Goal: Information Seeking & Learning: Understand process/instructions

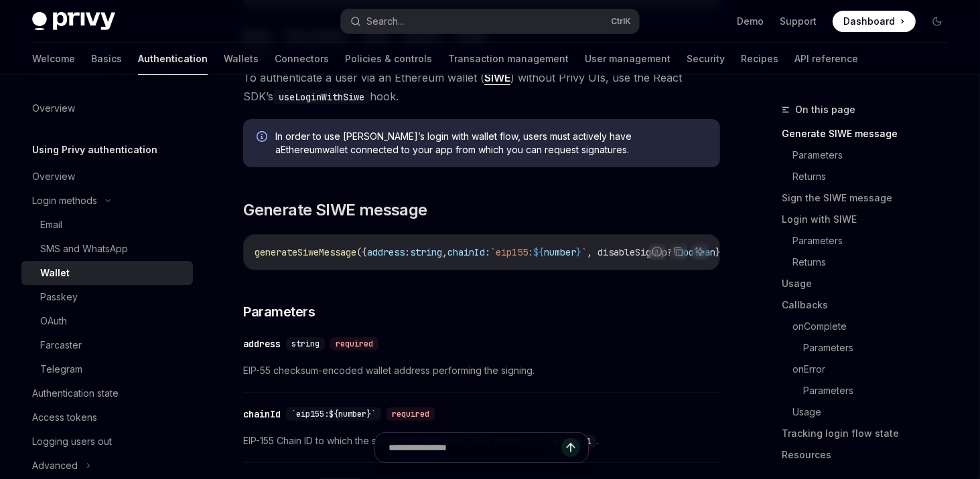
drag, startPoint x: 434, startPoint y: 269, endPoint x: 463, endPoint y: 268, distance: 28.8
click at [463, 268] on div "generateSiweMessage ({ address: string , chainId: `eip155: ${ number } ` , disa…" at bounding box center [481, 252] width 475 height 35
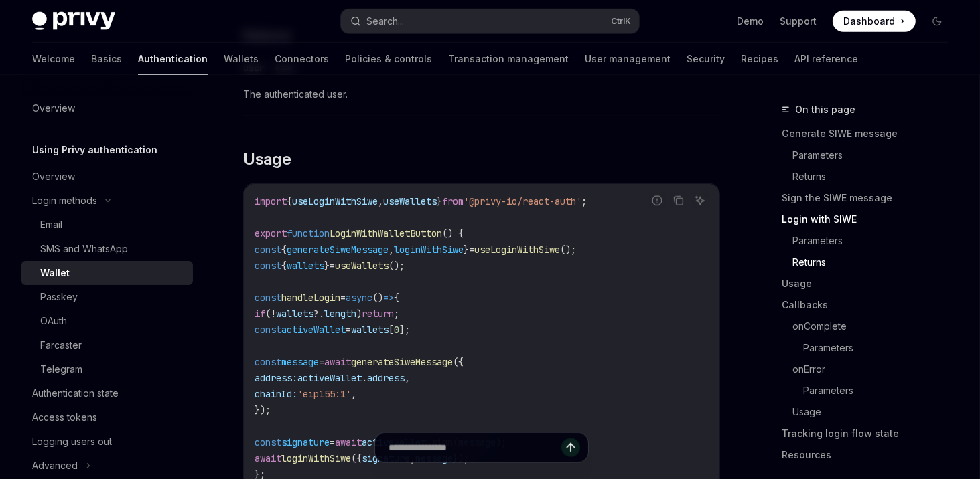
scroll to position [1549, 0]
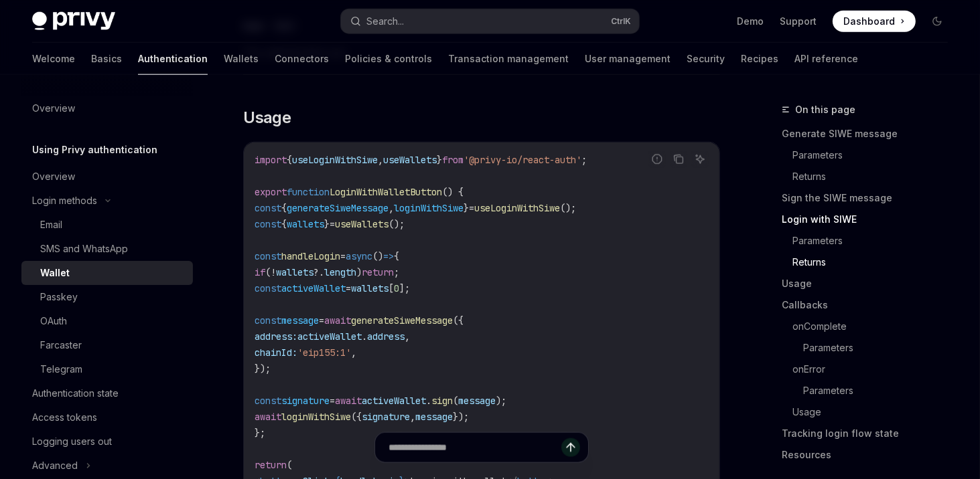
click at [374, 208] on code "import { useLoginWithSiwe , useWallets } from '@privy-io/react-auth' ; export f…" at bounding box center [481, 337] width 454 height 370
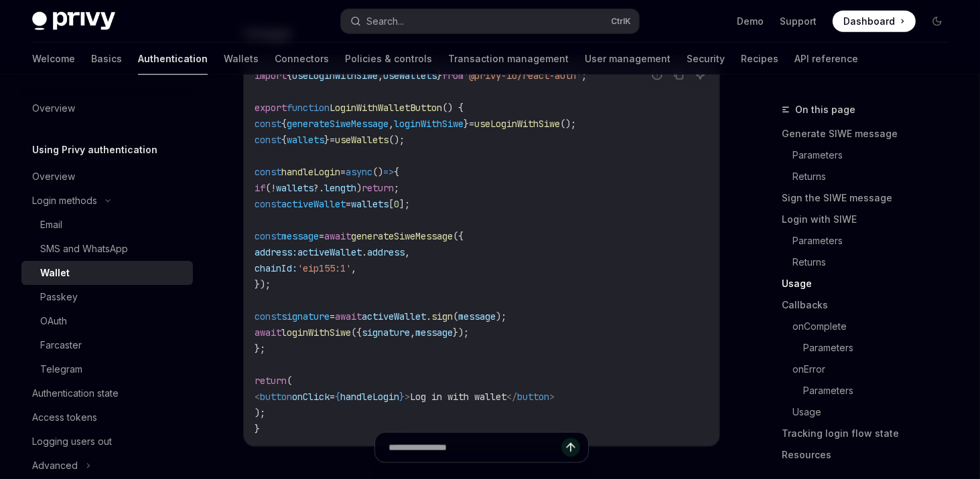
scroll to position [1630, 0]
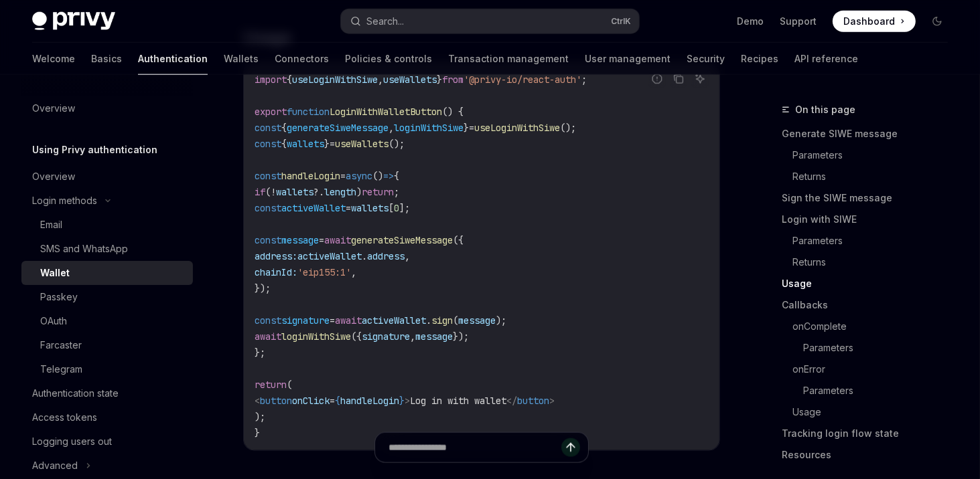
click at [320, 163] on code "import { useLoginWithSiwe , useWallets } from '@privy-io/react-auth' ; export f…" at bounding box center [481, 257] width 454 height 370
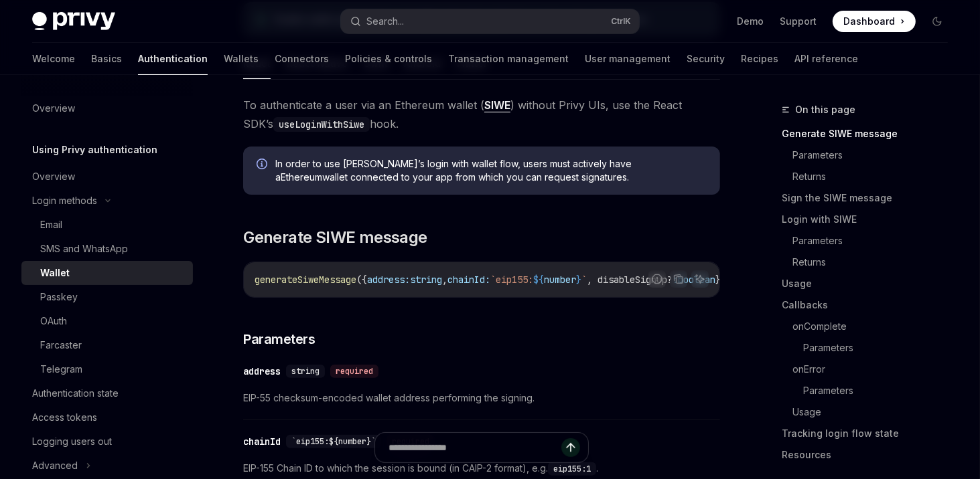
scroll to position [241, 0]
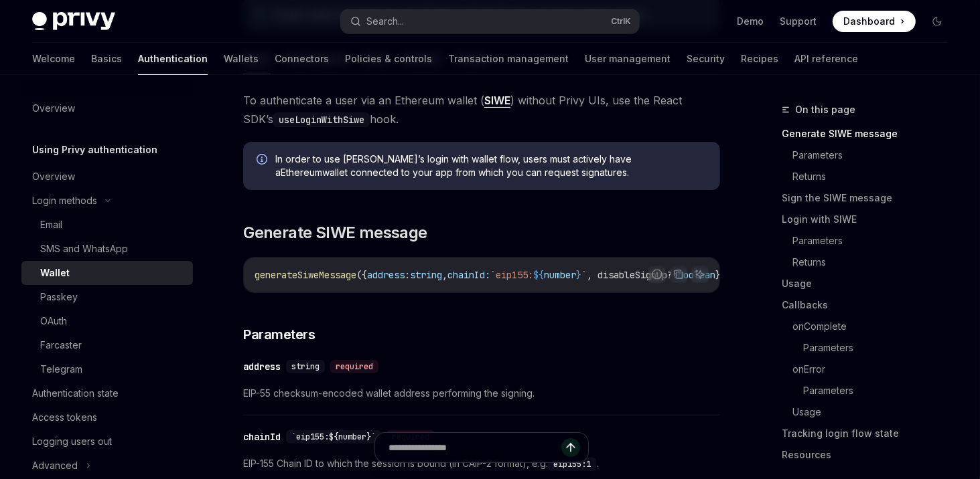
click at [295, 272] on span "generateSiweMessage" at bounding box center [305, 275] width 102 height 12
copy span "generateSiweMessage"
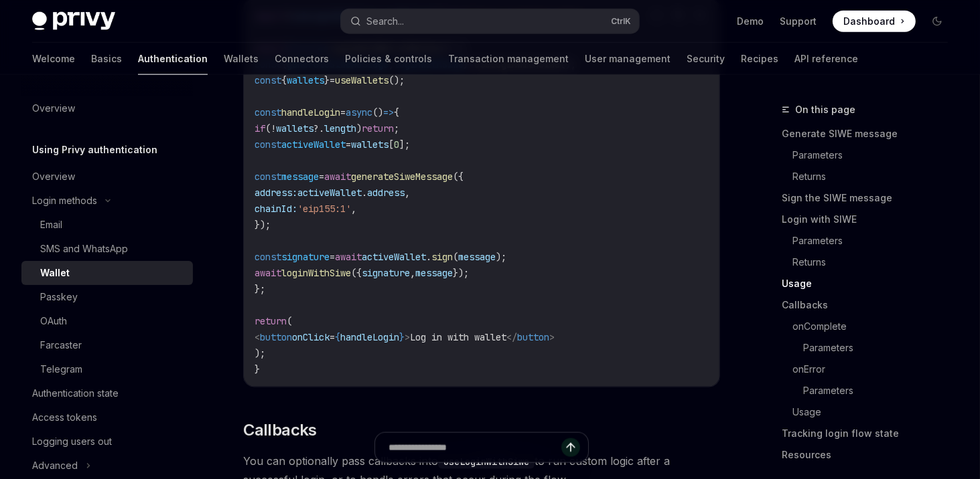
scroll to position [1687, 0]
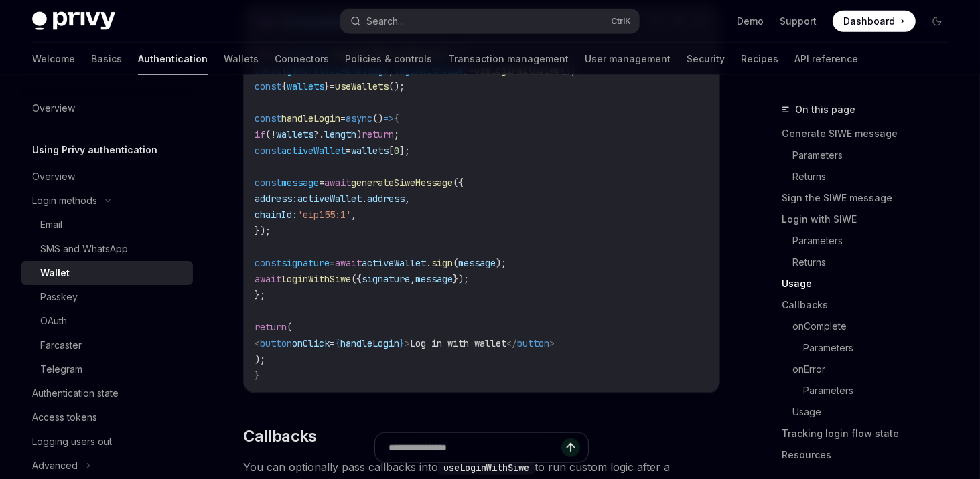
click at [399, 348] on span "handleLogin" at bounding box center [369, 343] width 59 height 12
click at [329, 285] on span "loginWithSiwe" at bounding box center [316, 279] width 70 height 12
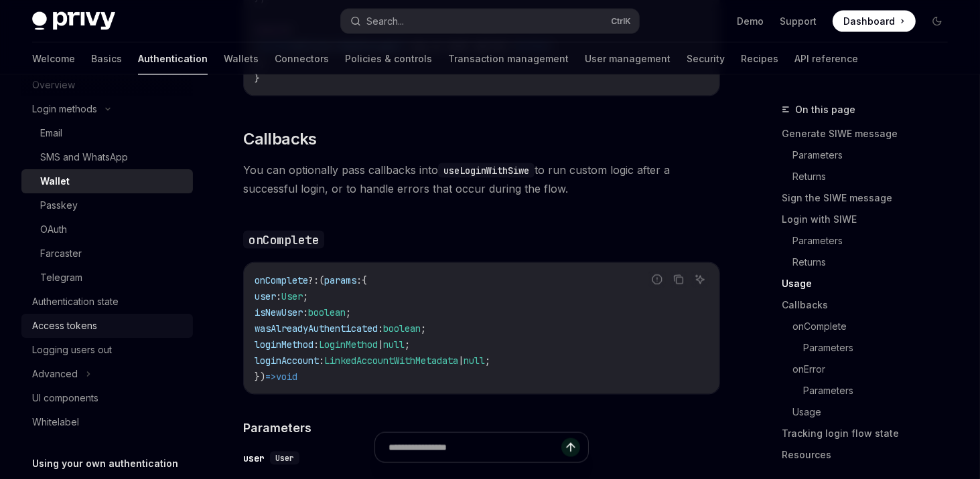
scroll to position [161, 0]
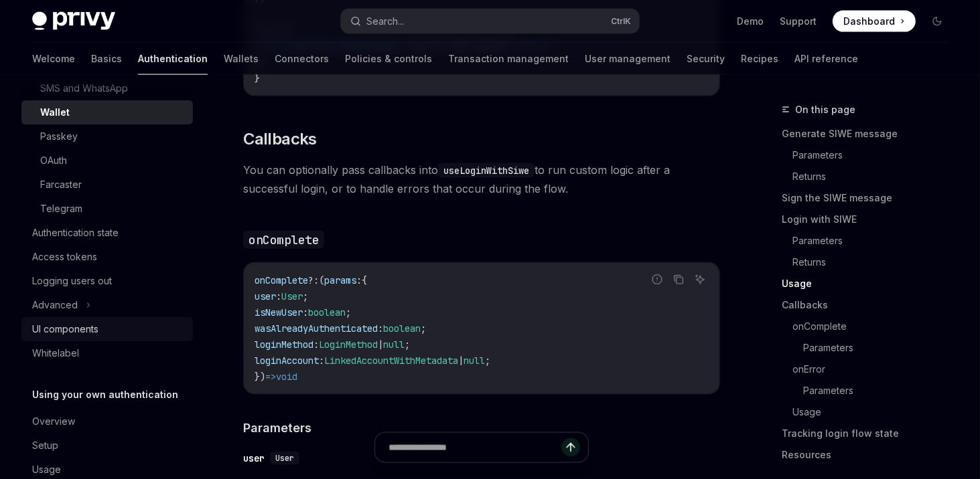
click at [83, 328] on div "UI components" at bounding box center [65, 329] width 66 height 16
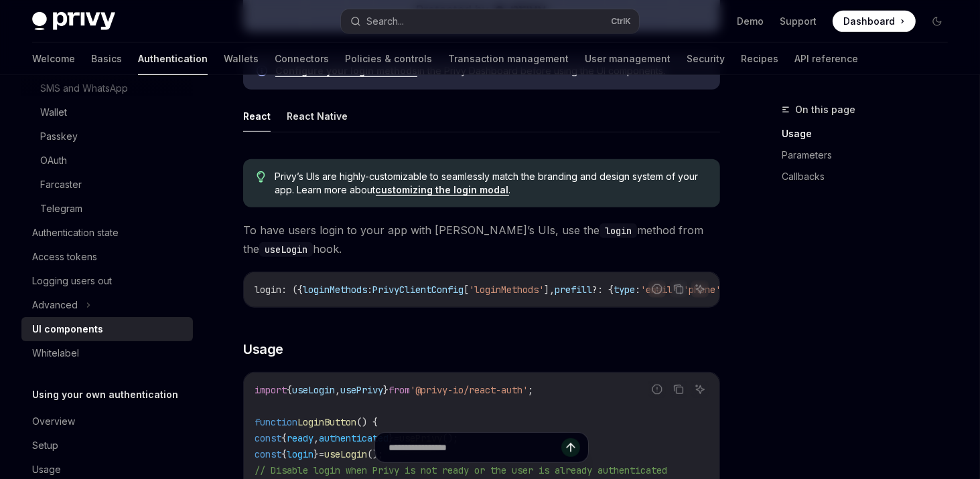
scroll to position [643, 0]
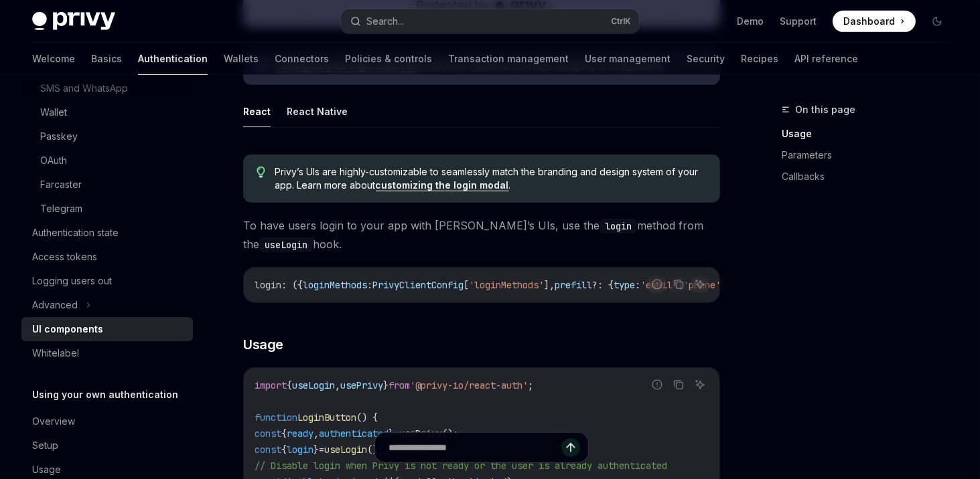
drag, startPoint x: 317, startPoint y: 308, endPoint x: 327, endPoint y: 307, distance: 9.4
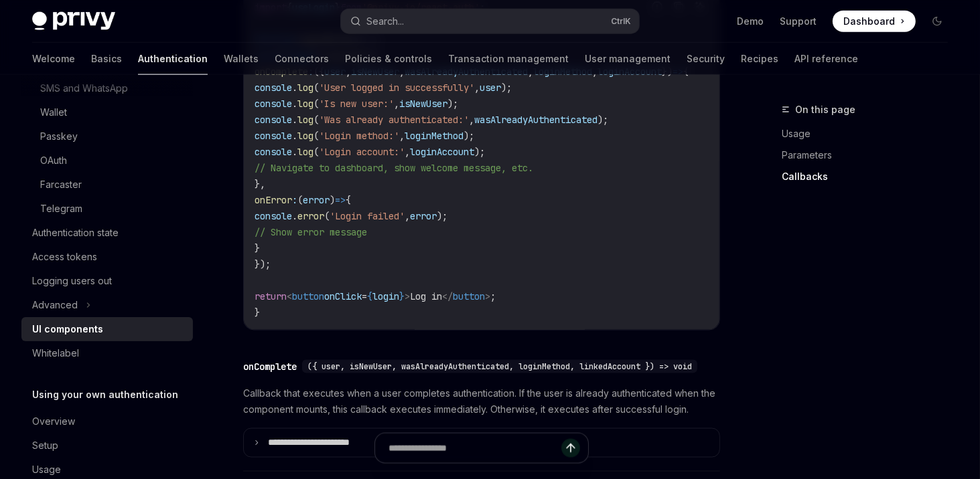
scroll to position [1761, 0]
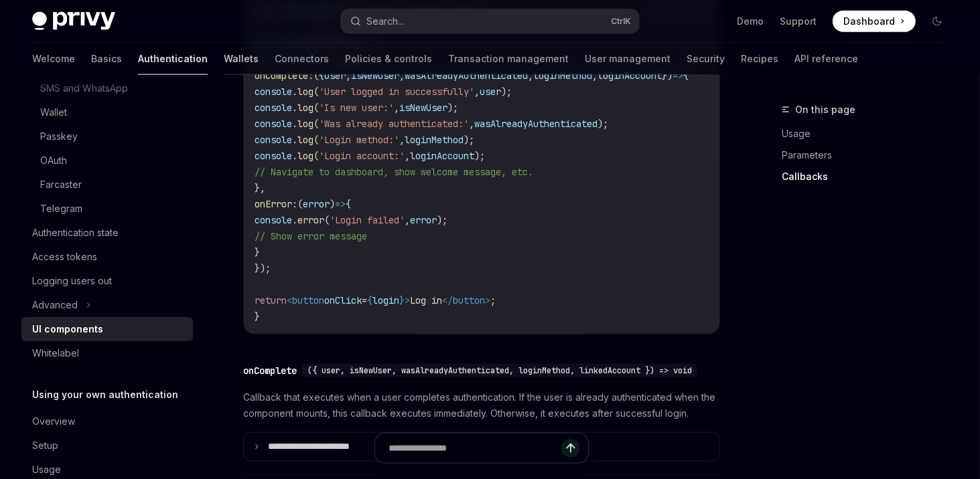
click at [224, 54] on link "Wallets" at bounding box center [241, 59] width 35 height 32
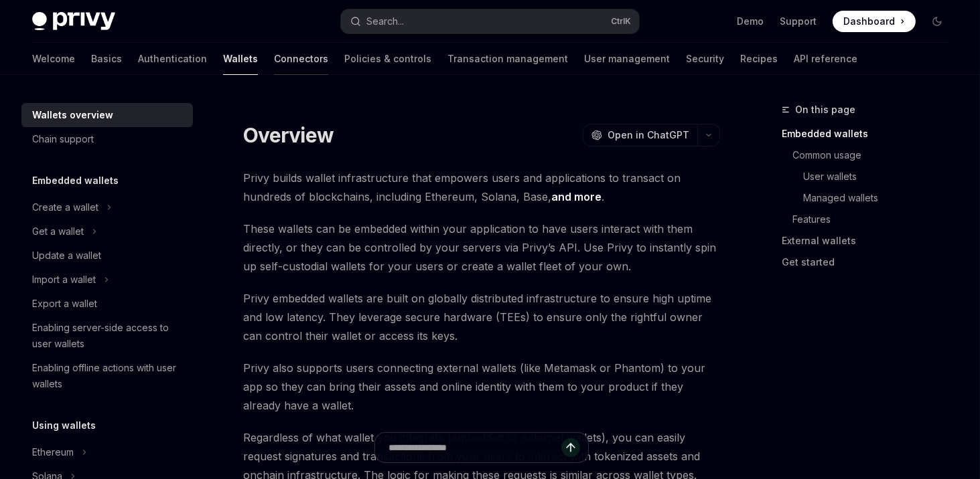
click at [274, 66] on link "Connectors" at bounding box center [301, 59] width 54 height 32
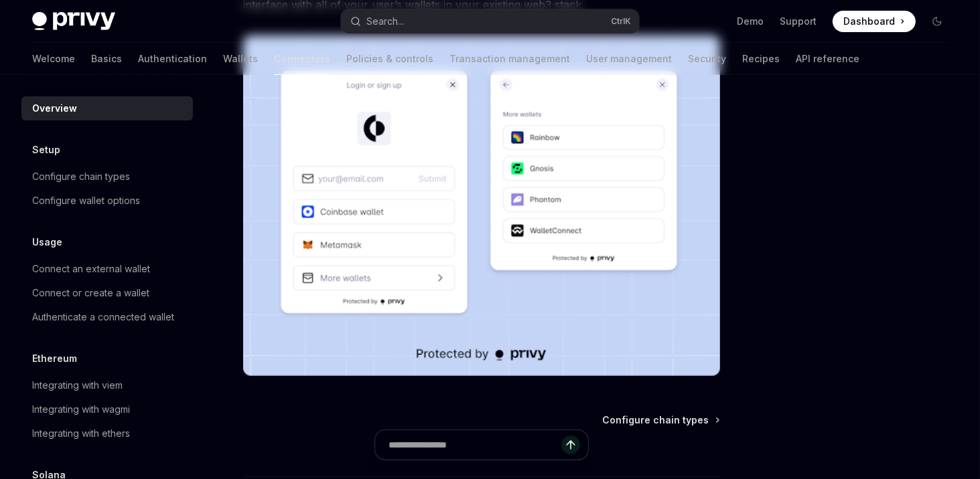
scroll to position [391, 0]
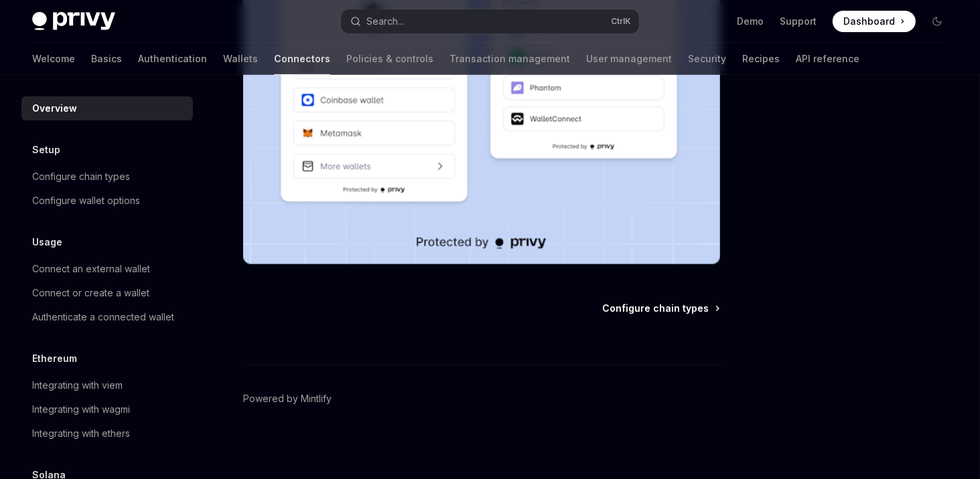
click at [676, 305] on span "Configure chain types" at bounding box center [655, 308] width 106 height 13
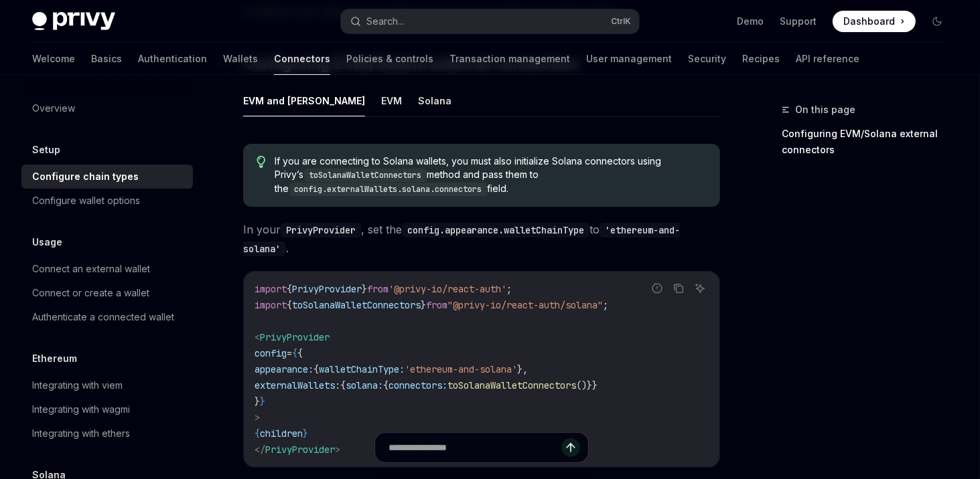
scroll to position [241, 0]
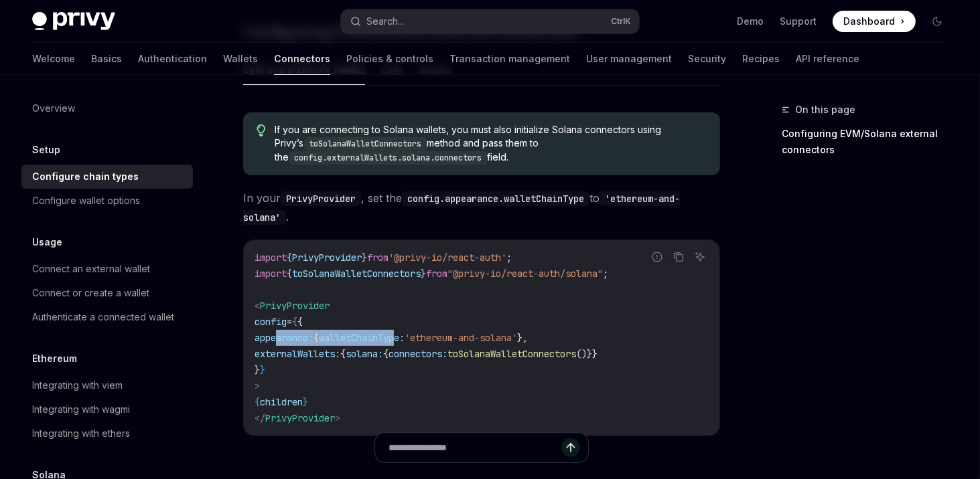
drag, startPoint x: 274, startPoint y: 335, endPoint x: 426, endPoint y: 342, distance: 152.2
click at [426, 342] on code "import { PrivyProvider } from '@privy-io/react-auth' ; import { toSolanaWalletC…" at bounding box center [481, 338] width 454 height 177
click at [383, 357] on span "solana:" at bounding box center [364, 354] width 37 height 12
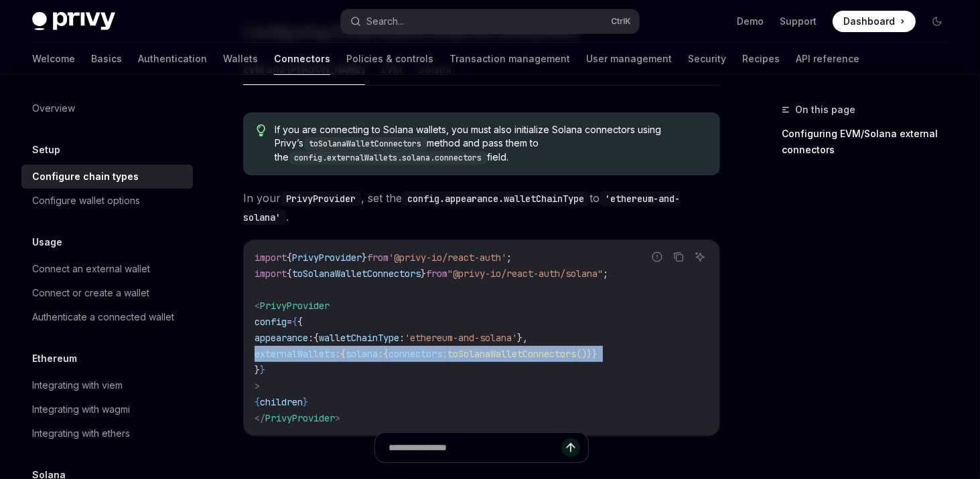
click at [383, 357] on span "solana:" at bounding box center [364, 354] width 37 height 12
copy code "externalWallets: { solana: { connectors: toSolanaWalletConnectors ()}}"
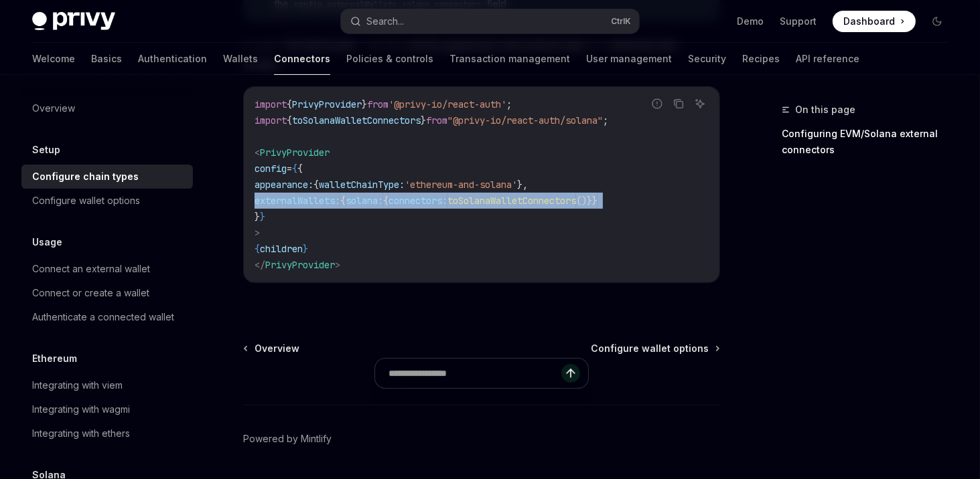
scroll to position [433, 0]
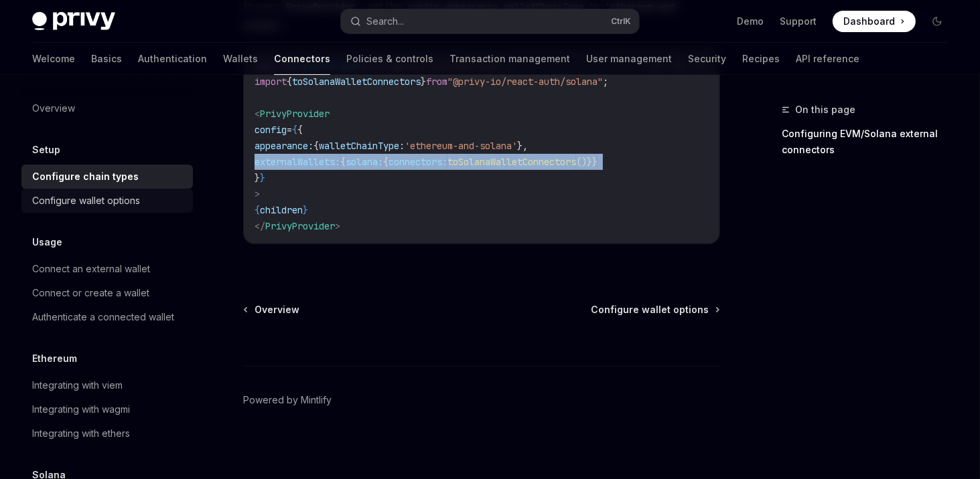
click at [84, 208] on div "Configure wallet options" at bounding box center [86, 201] width 108 height 16
type textarea "*"
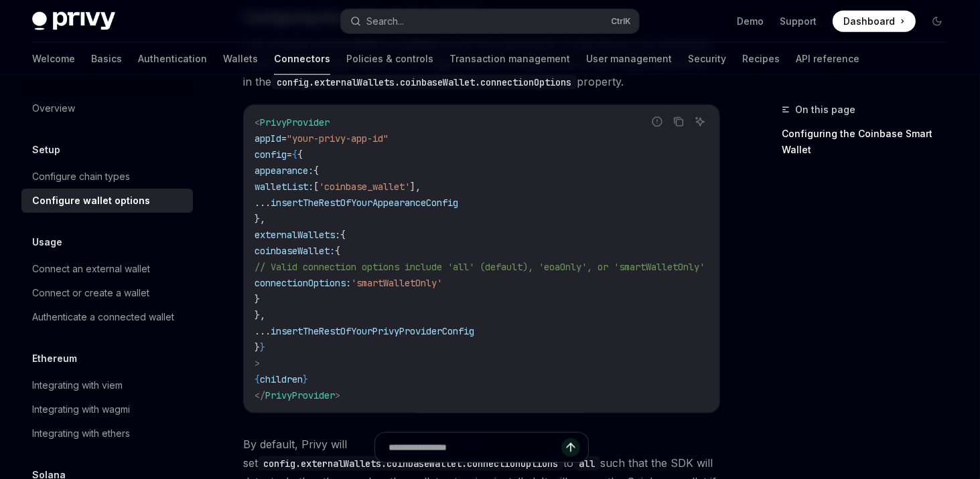
scroll to position [1607, 0]
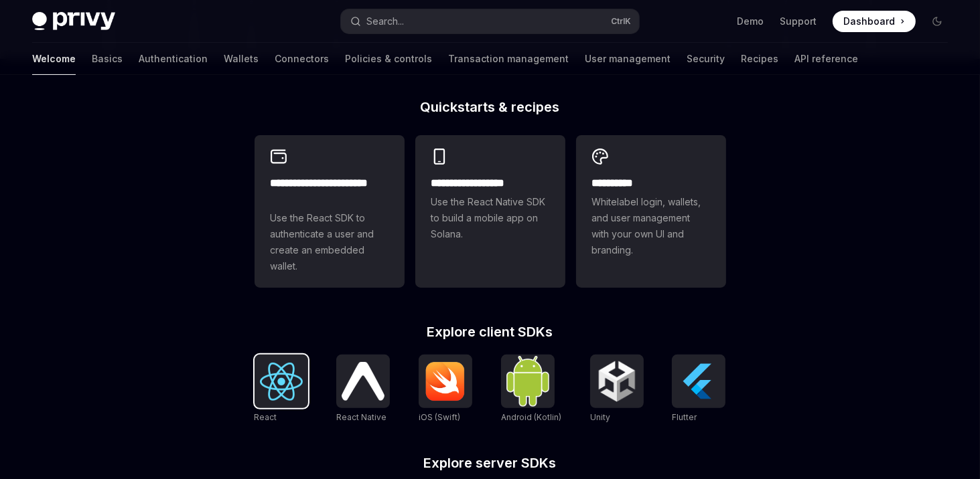
click at [263, 394] on img at bounding box center [281, 382] width 43 height 38
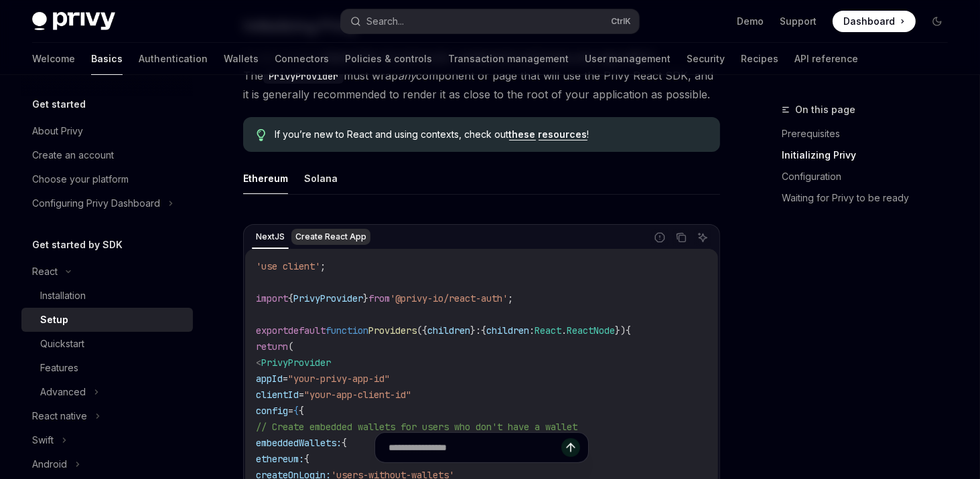
scroll to position [321, 0]
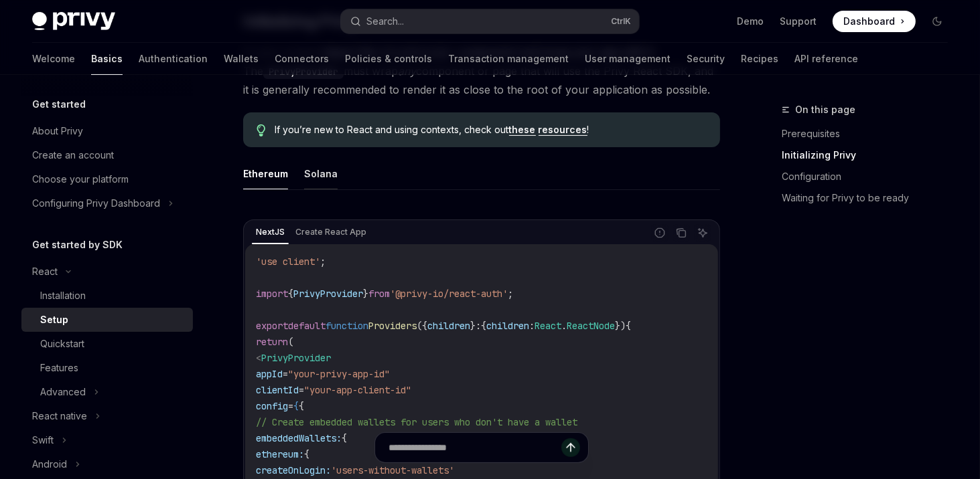
click at [317, 184] on button "Solana" at bounding box center [320, 173] width 33 height 31
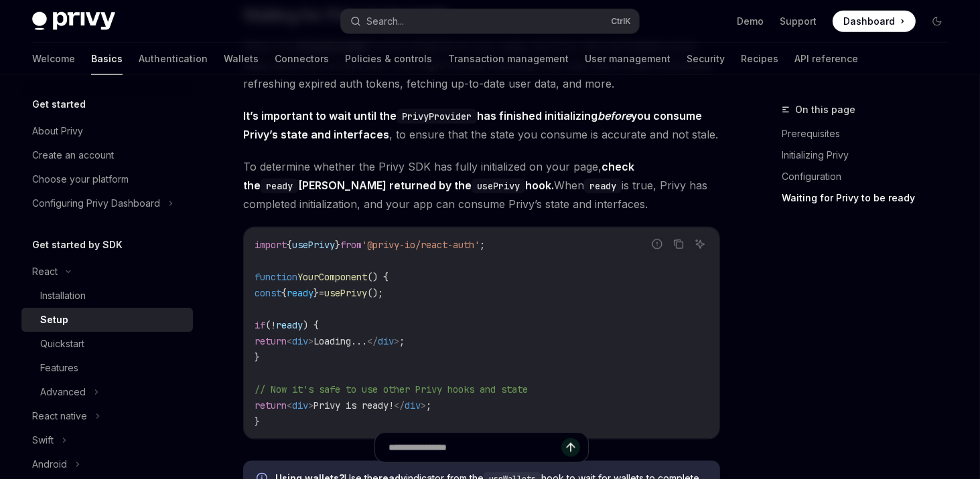
scroll to position [1446, 0]
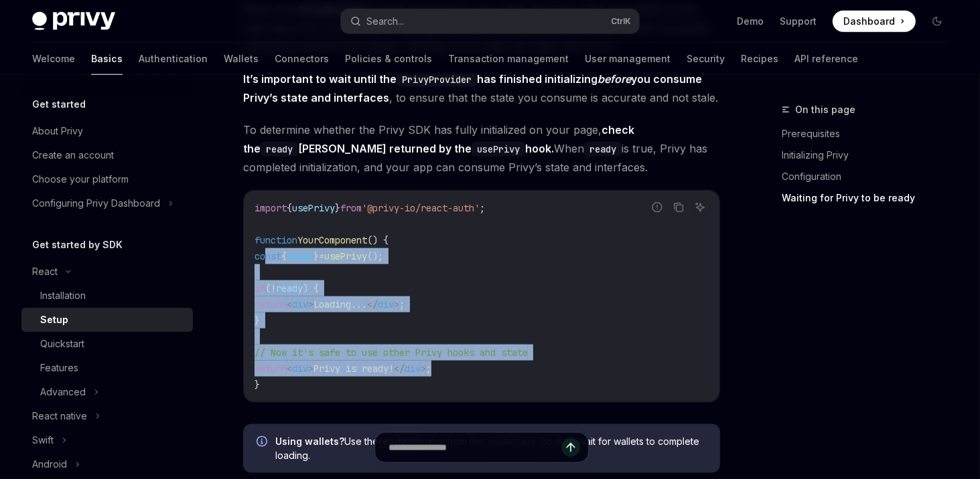
drag, startPoint x: 265, startPoint y: 256, endPoint x: 472, endPoint y: 364, distance: 233.0
click at [472, 364] on code "import { usePrivy } from '@privy-io/react-auth' ; function YourComponent () { c…" at bounding box center [481, 296] width 454 height 193
copy code "const { ready } = usePrivy (); if ( ! ready ) { return < div > Loading... </ di…"
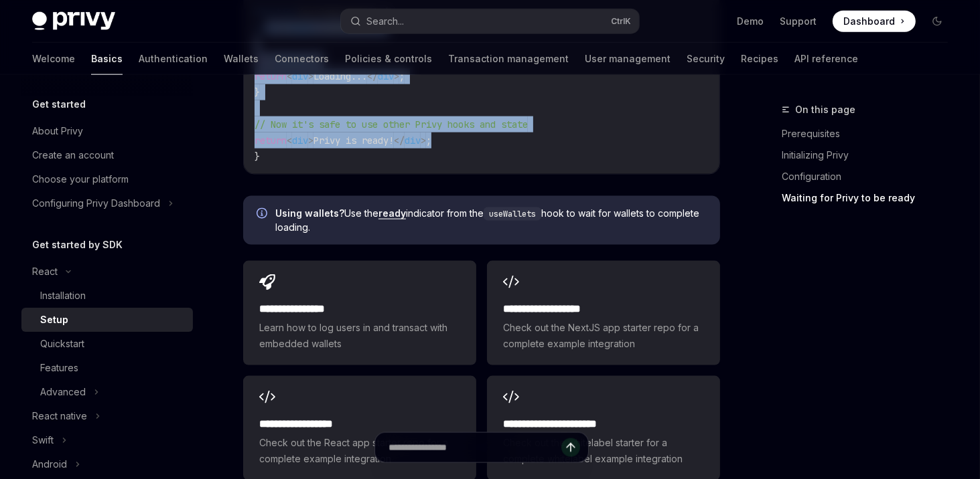
scroll to position [1732, 0]
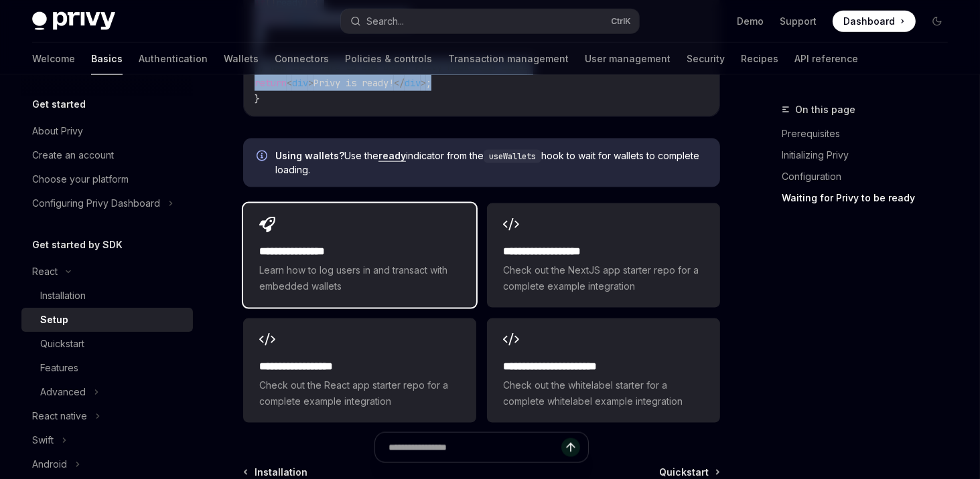
click at [407, 283] on span "Learn how to log users in and transact with embedded wallets" at bounding box center [359, 278] width 201 height 32
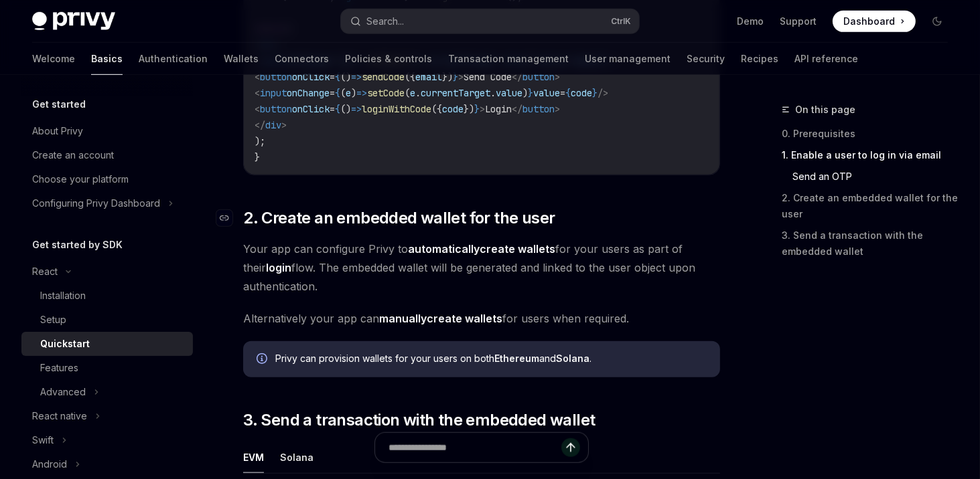
scroll to position [836, 0]
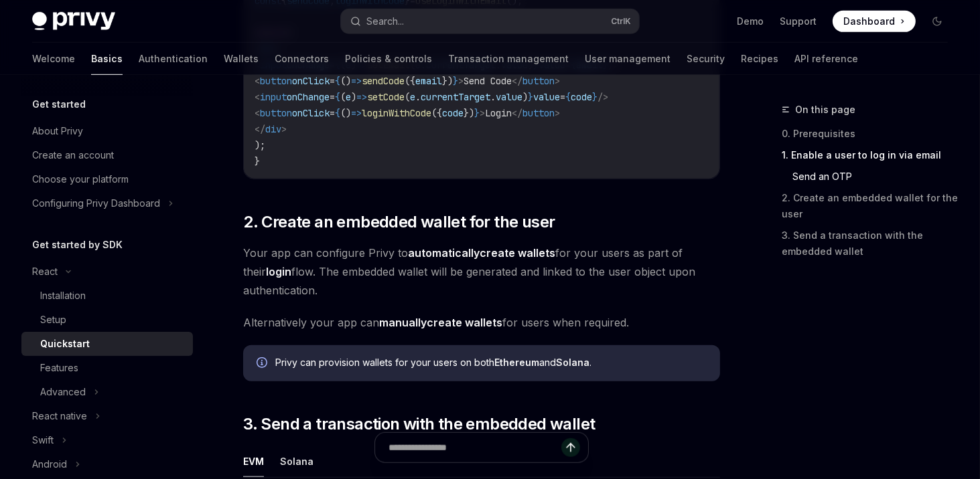
click at [437, 322] on link "manually create wallets" at bounding box center [440, 323] width 123 height 14
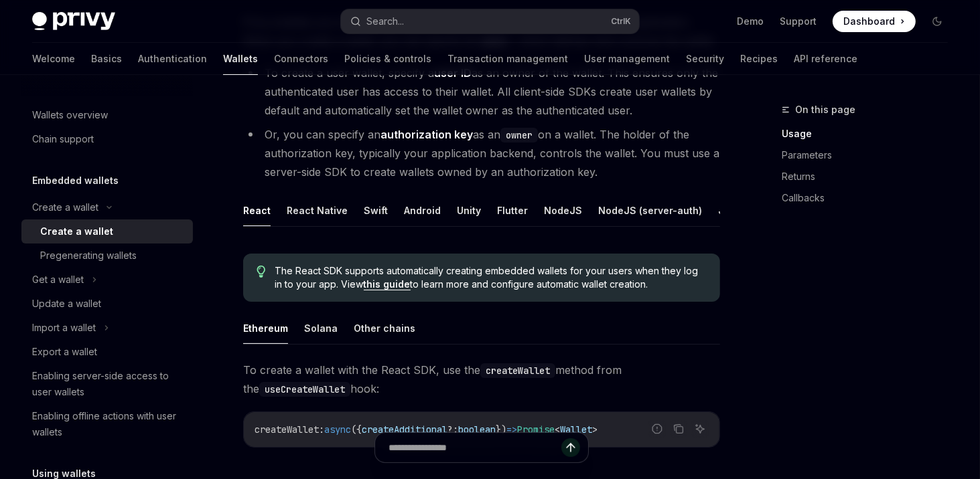
scroll to position [161, 0]
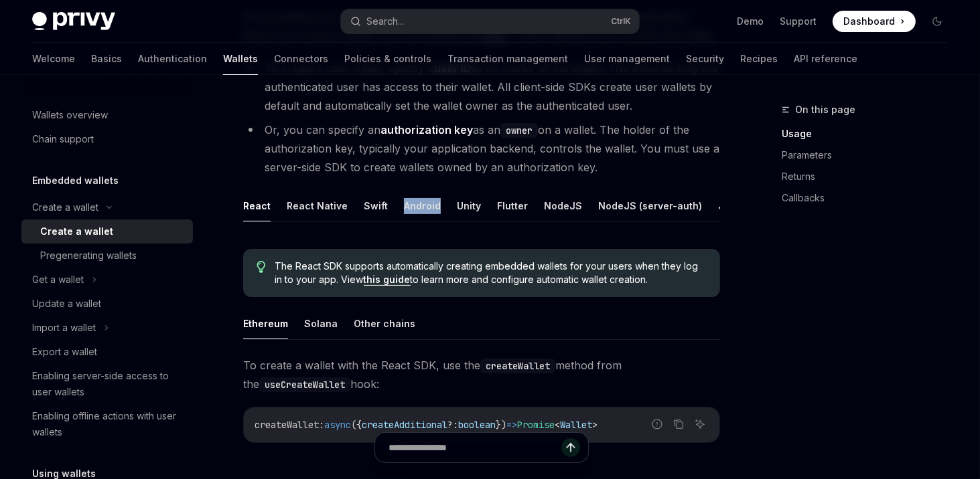
drag, startPoint x: 356, startPoint y: 220, endPoint x: 398, endPoint y: 224, distance: 42.4
click at [398, 222] on ul "React React Native Swift Android Unity Flutter NodeJS NodeJS (server-auth) Java…" at bounding box center [481, 206] width 477 height 32
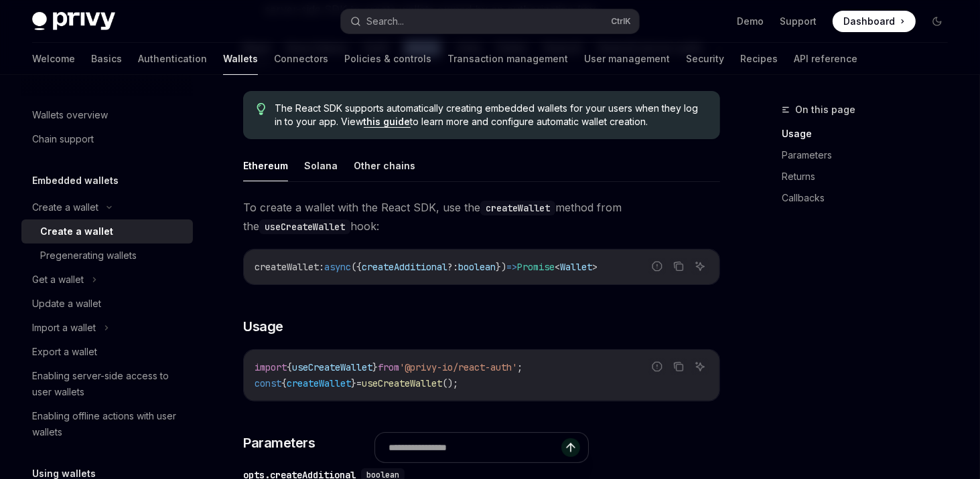
scroll to position [321, 0]
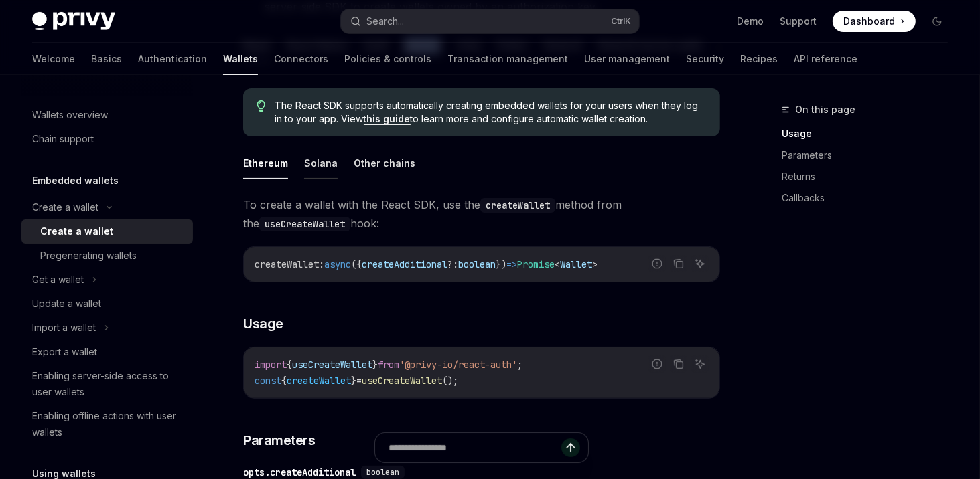
click at [319, 179] on button "Solana" at bounding box center [320, 162] width 33 height 31
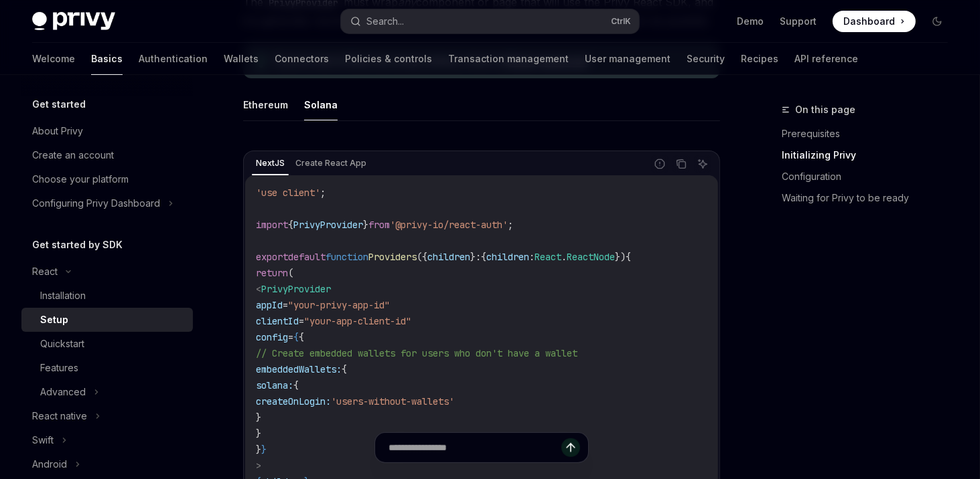
type textarea "*"
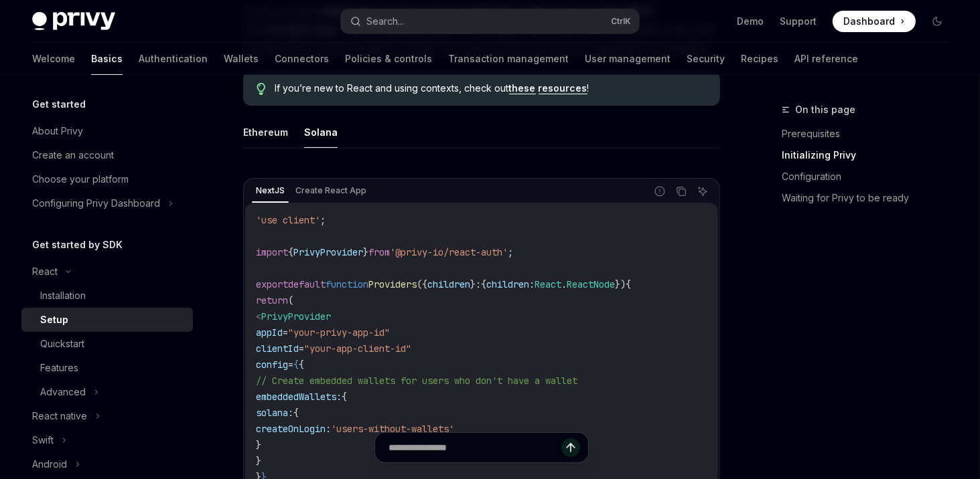
scroll to position [321, 0]
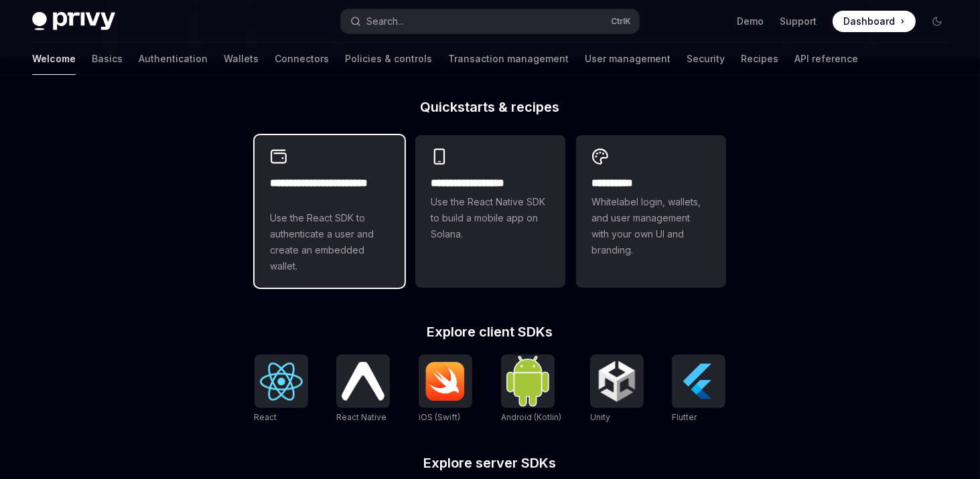
click at [305, 205] on h2 "**********" at bounding box center [330, 191] width 118 height 32
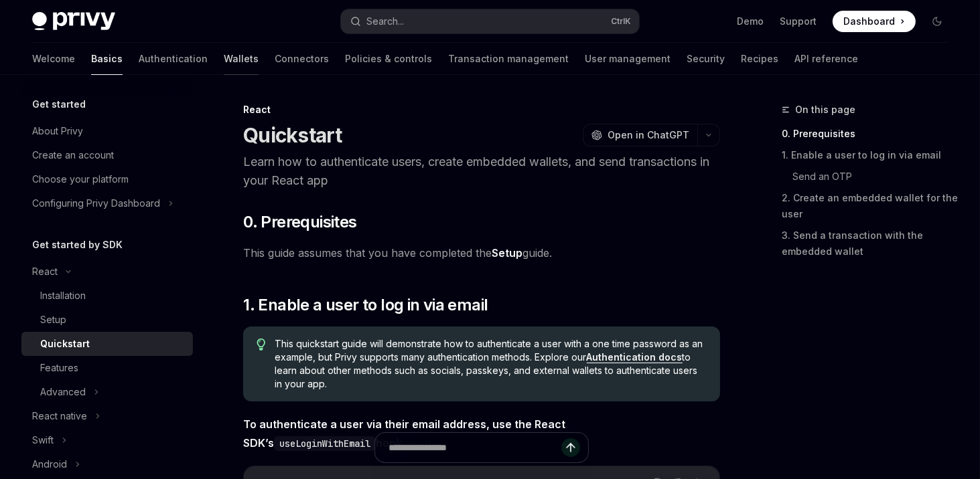
click at [224, 66] on link "Wallets" at bounding box center [241, 59] width 35 height 32
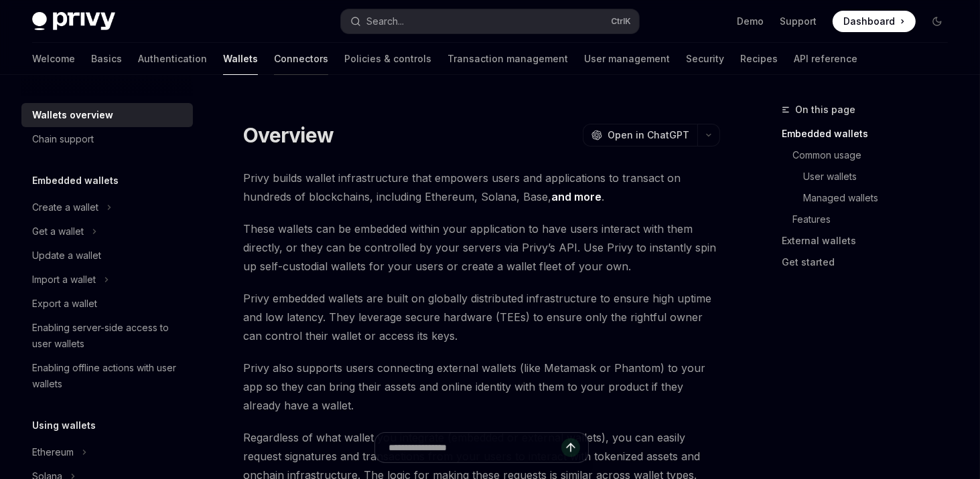
click at [274, 57] on link "Connectors" at bounding box center [301, 59] width 54 height 32
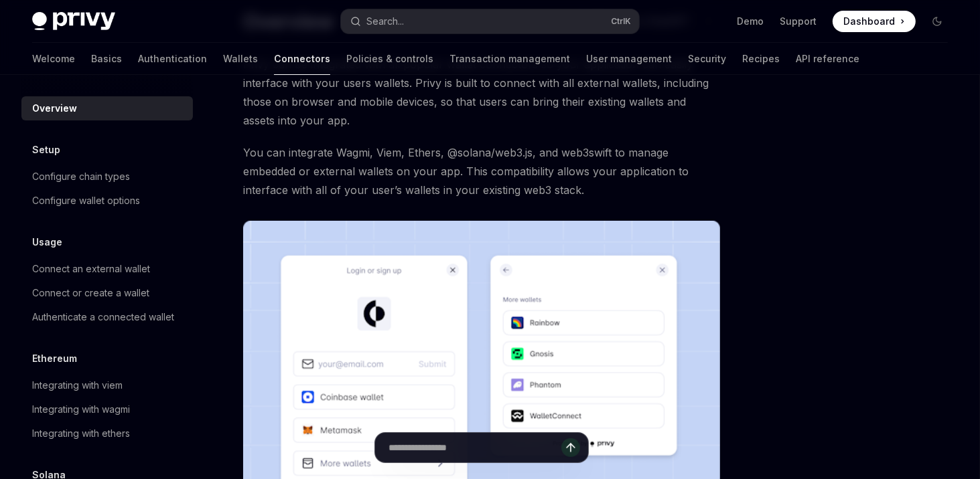
scroll to position [241, 0]
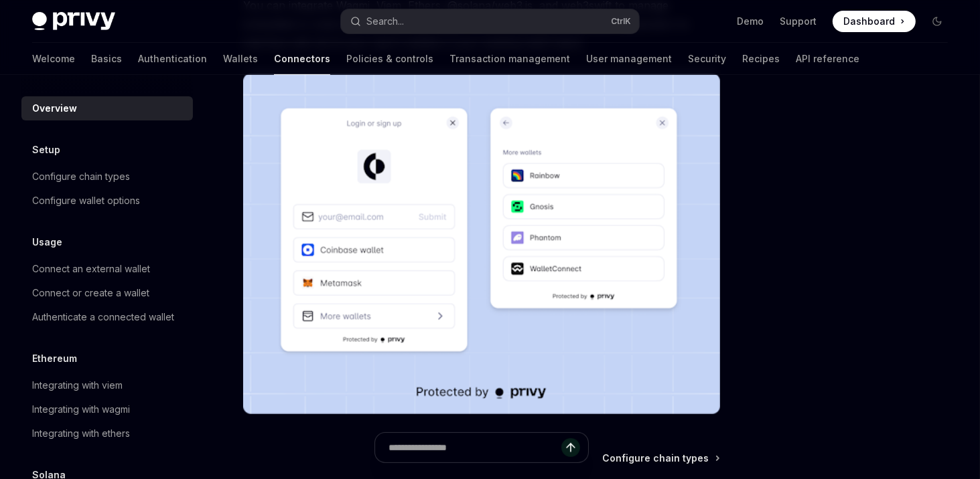
click at [484, 260] on img at bounding box center [481, 244] width 477 height 341
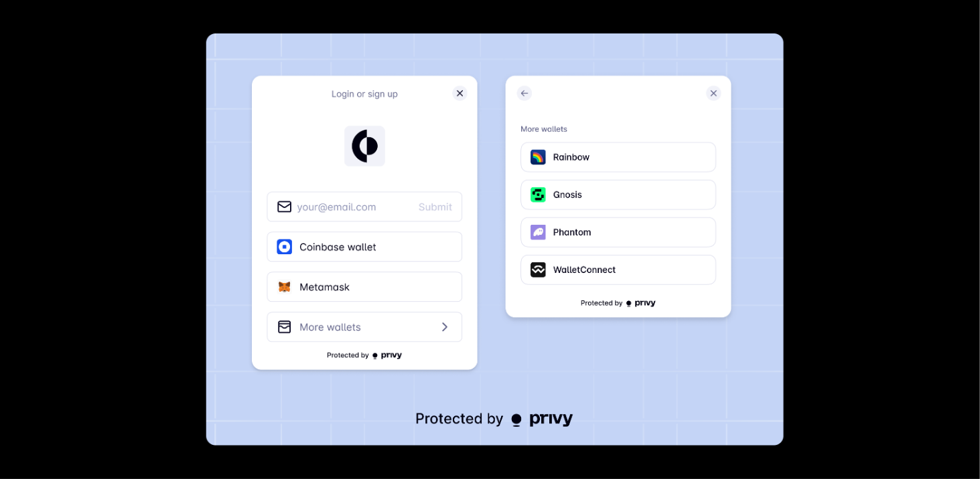
click at [485, 260] on img at bounding box center [494, 239] width 577 height 412
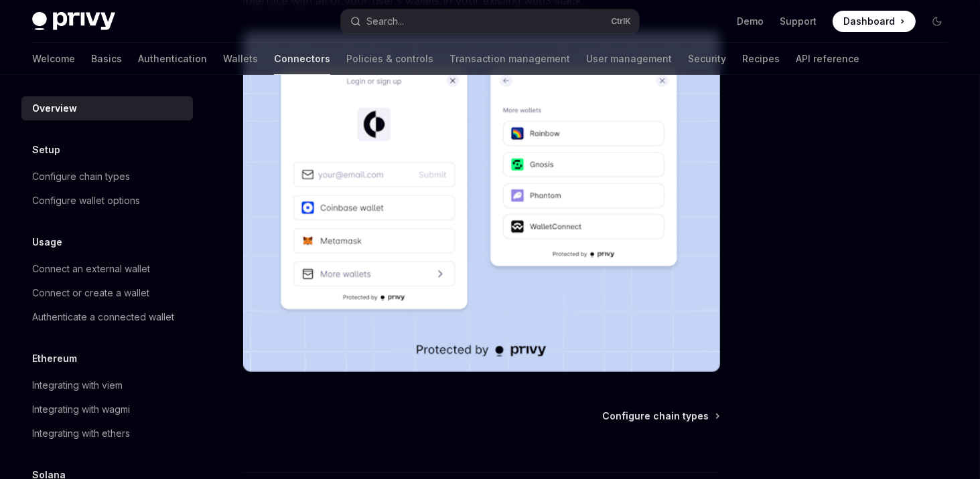
scroll to position [391, 0]
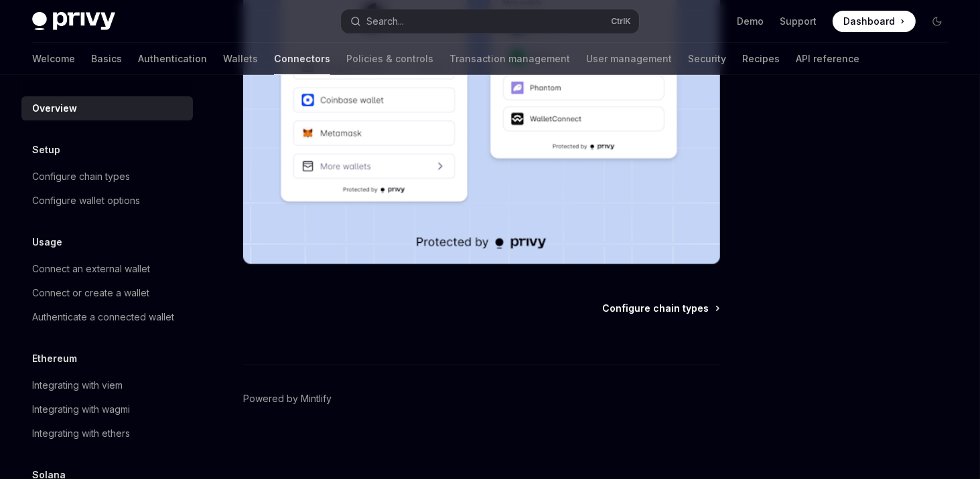
click at [645, 305] on span "Configure chain types" at bounding box center [655, 308] width 106 height 13
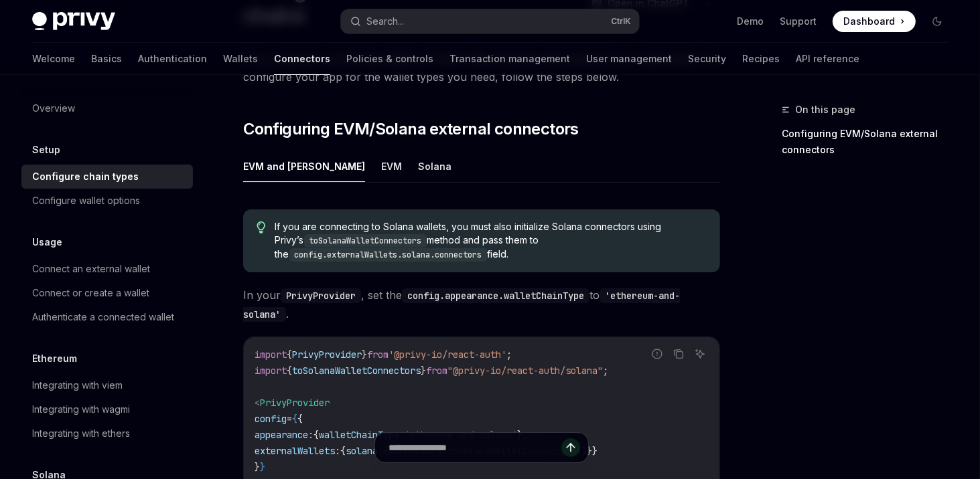
scroll to position [80, 0]
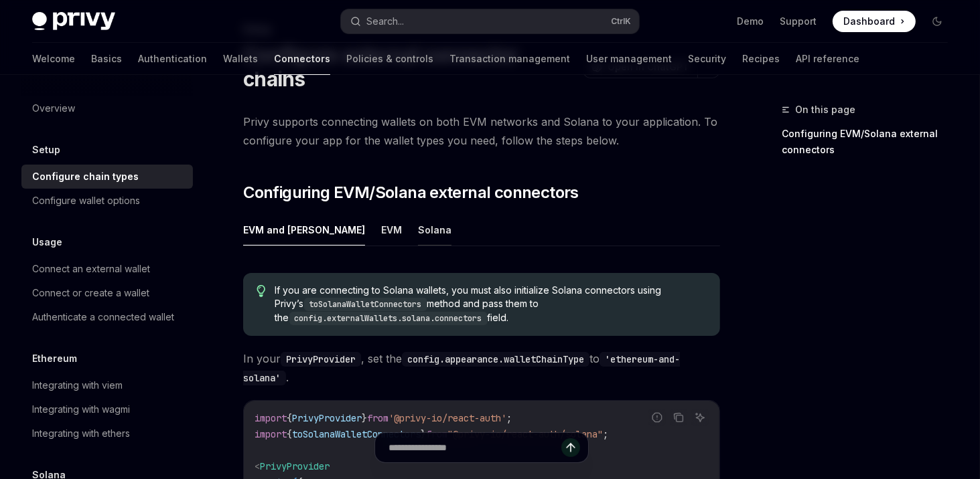
click at [418, 228] on button "Solana" at bounding box center [434, 229] width 33 height 31
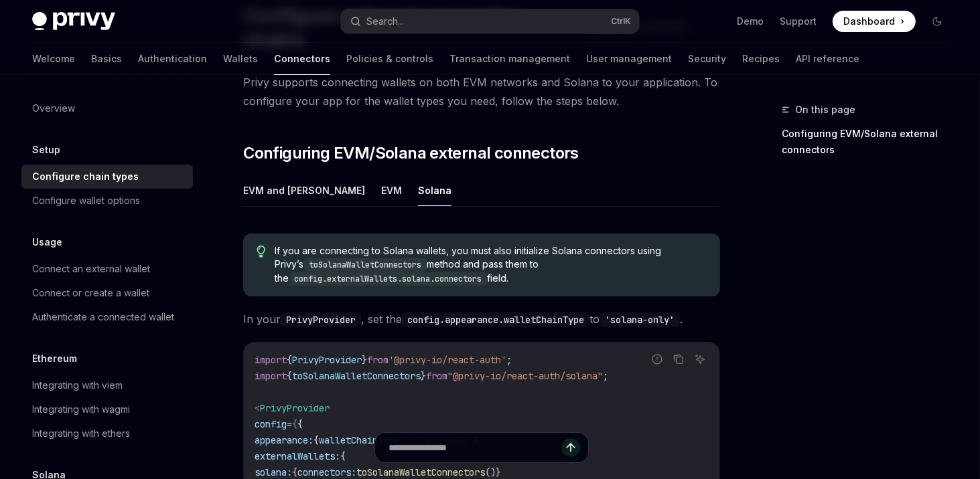
scroll to position [321, 0]
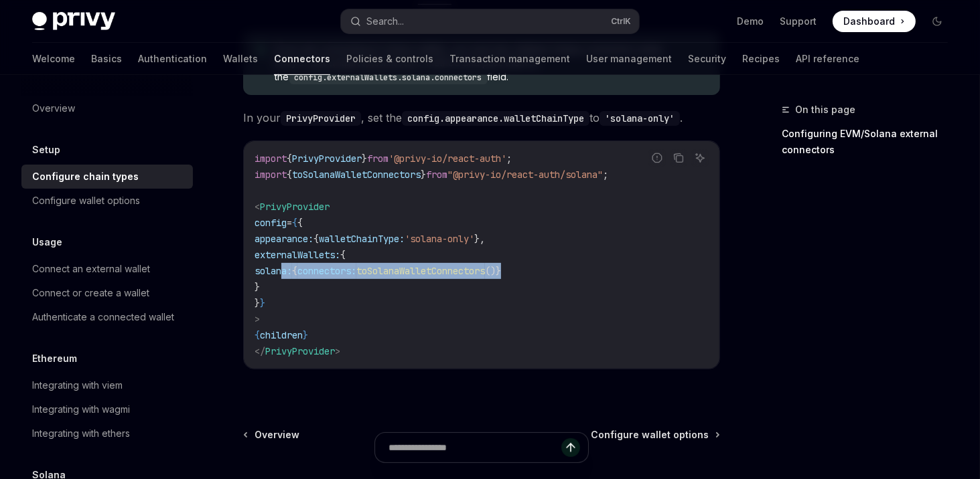
drag, startPoint x: 285, startPoint y: 275, endPoint x: 587, endPoint y: 271, distance: 302.0
click at [587, 271] on code "import { PrivyProvider } from '@privy-io/react-auth' ; import { toSolanaWalletC…" at bounding box center [481, 255] width 454 height 209
copy span "solana: { connectors: toSolanaWalletConnectors ()}"
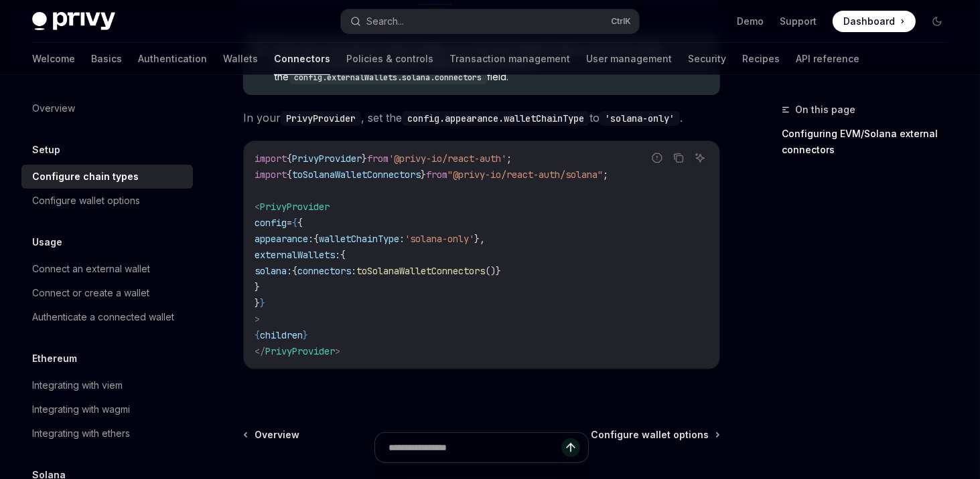
click at [447, 176] on span "from" at bounding box center [436, 175] width 21 height 12
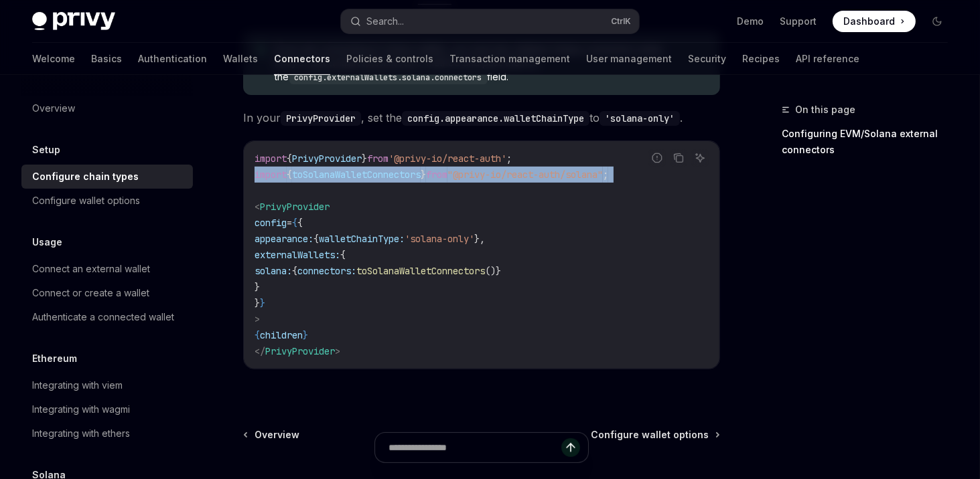
click at [447, 176] on span "from" at bounding box center [436, 175] width 21 height 12
copy code "import { toSolanaWalletConnectors } from "@privy-io/react-auth/solana" ;"
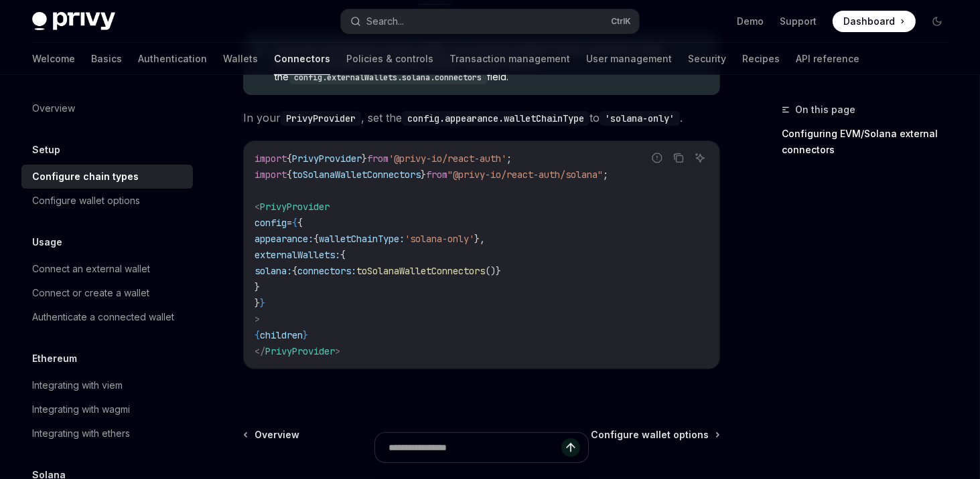
click at [378, 236] on span "walletChainType:" at bounding box center [362, 239] width 86 height 12
click at [653, 434] on div at bounding box center [481, 455] width 477 height 50
click at [698, 377] on div "If you are connecting to Solana wallets, you must also initialize Solana connec…" at bounding box center [481, 206] width 477 height 370
click at [664, 432] on div at bounding box center [481, 455] width 477 height 50
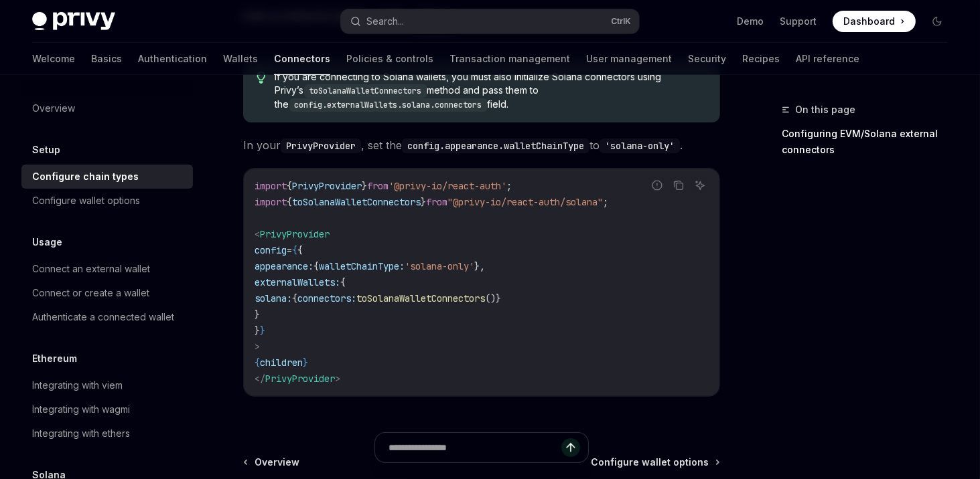
scroll to position [447, 0]
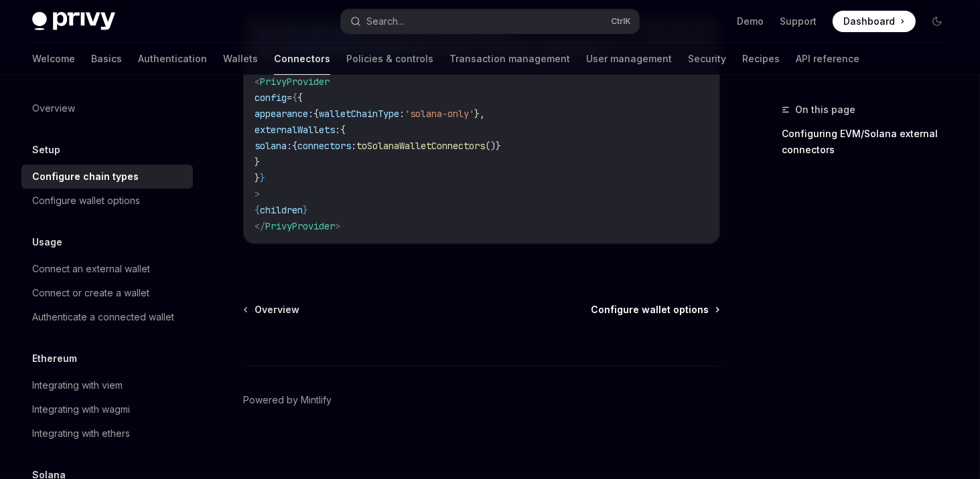
click at [655, 307] on span "Configure wallet options" at bounding box center [650, 309] width 118 height 13
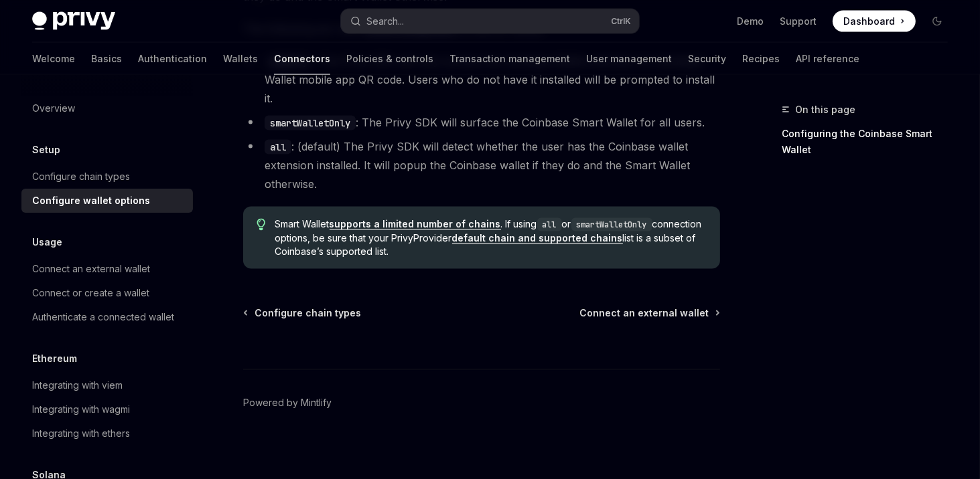
scroll to position [2107, 0]
click at [624, 311] on span "Connect an external wallet" at bounding box center [643, 312] width 129 height 13
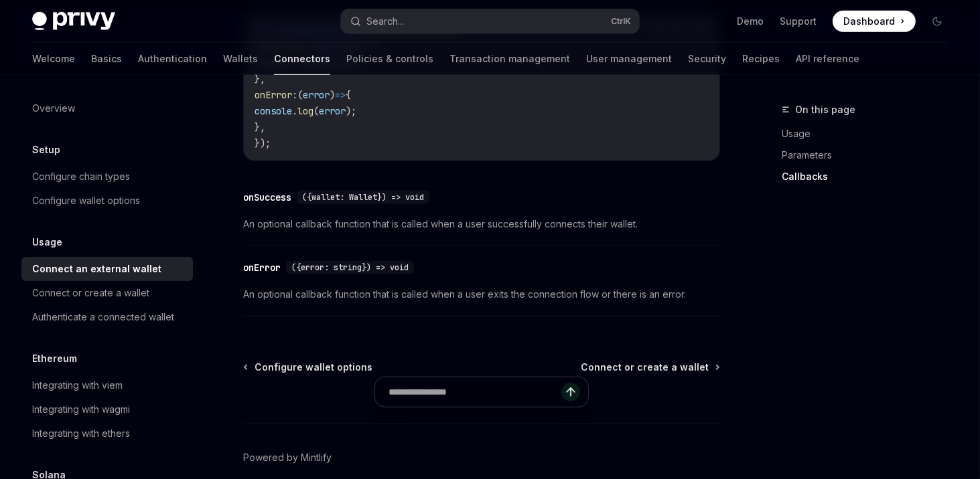
scroll to position [988, 0]
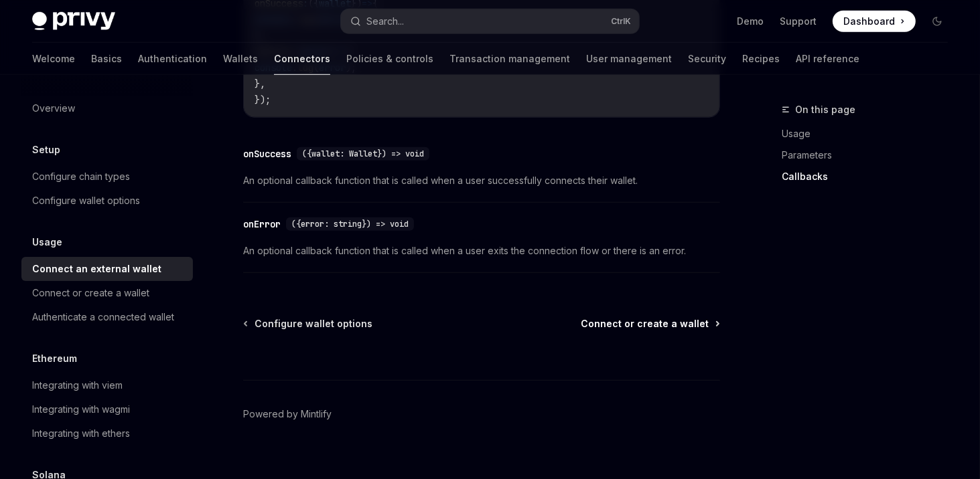
click at [637, 317] on span "Connect or create a wallet" at bounding box center [645, 323] width 128 height 13
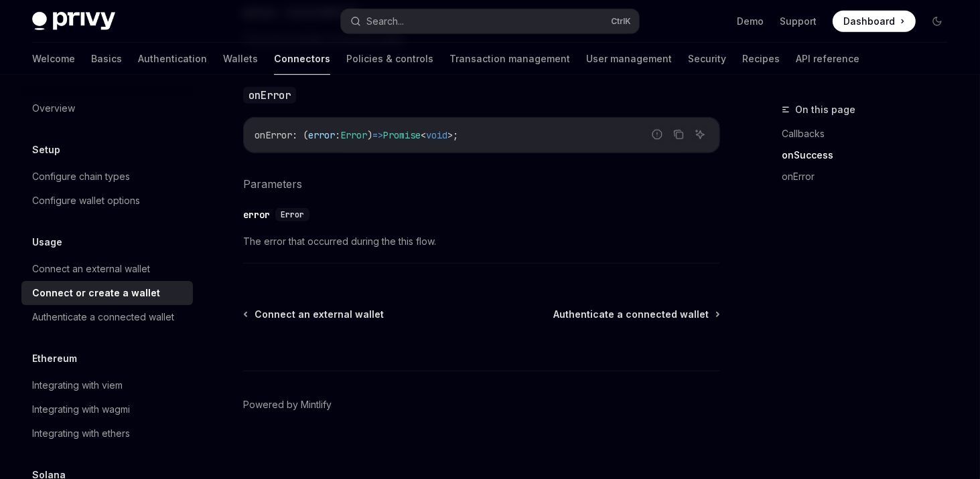
scroll to position [1016, 0]
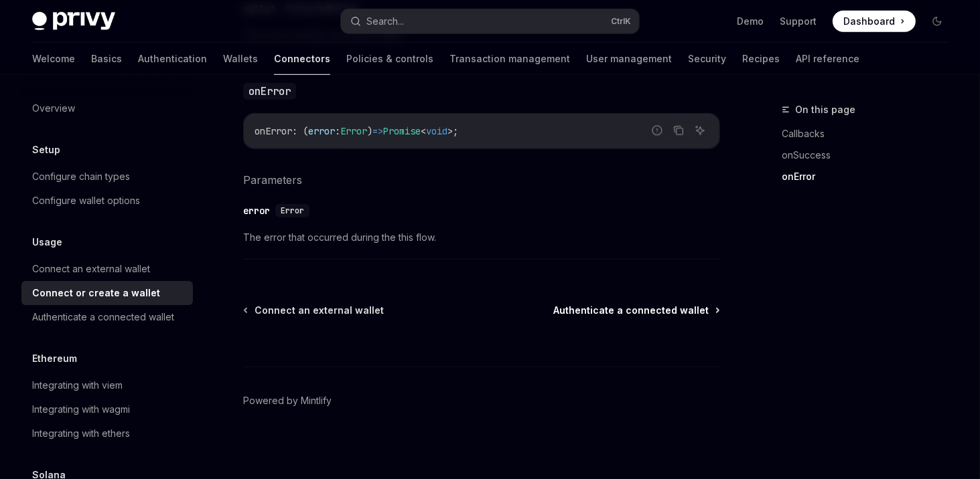
click at [636, 304] on span "Authenticate a connected wallet" at bounding box center [630, 310] width 155 height 13
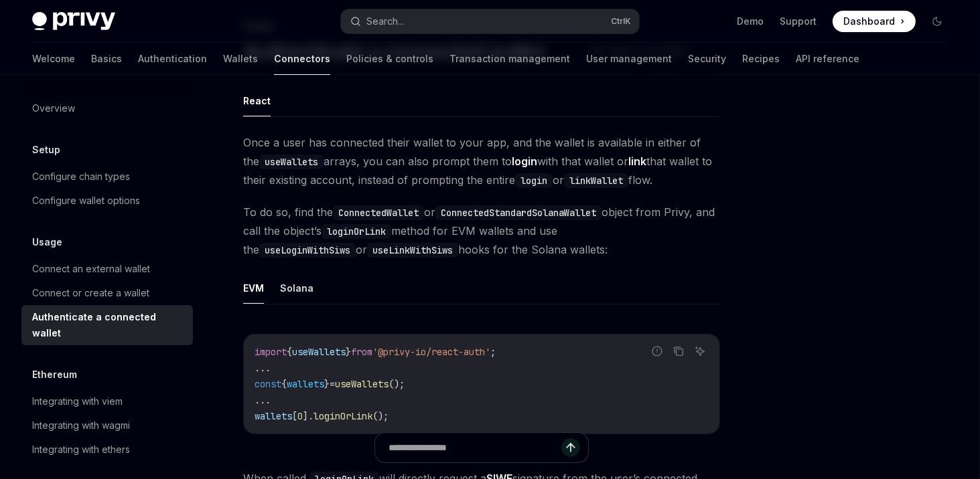
scroll to position [80, 0]
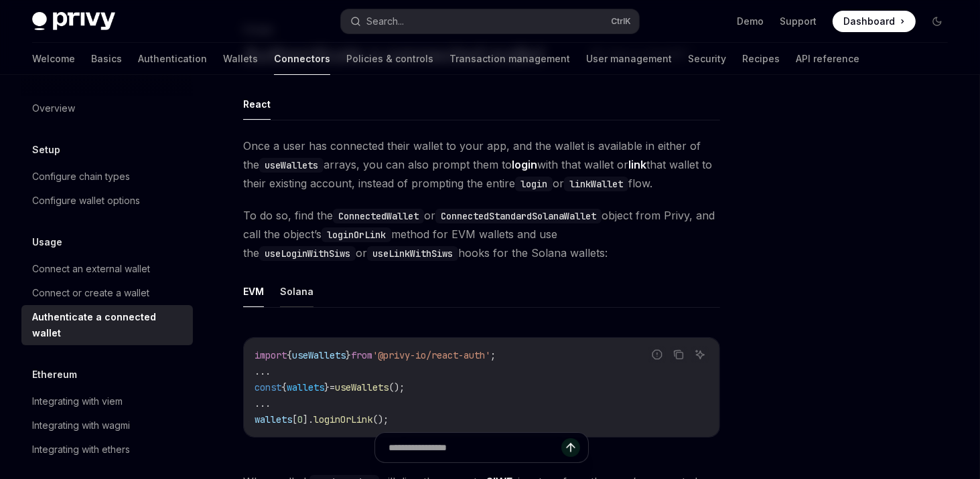
click at [291, 291] on button "Solana" at bounding box center [296, 291] width 33 height 31
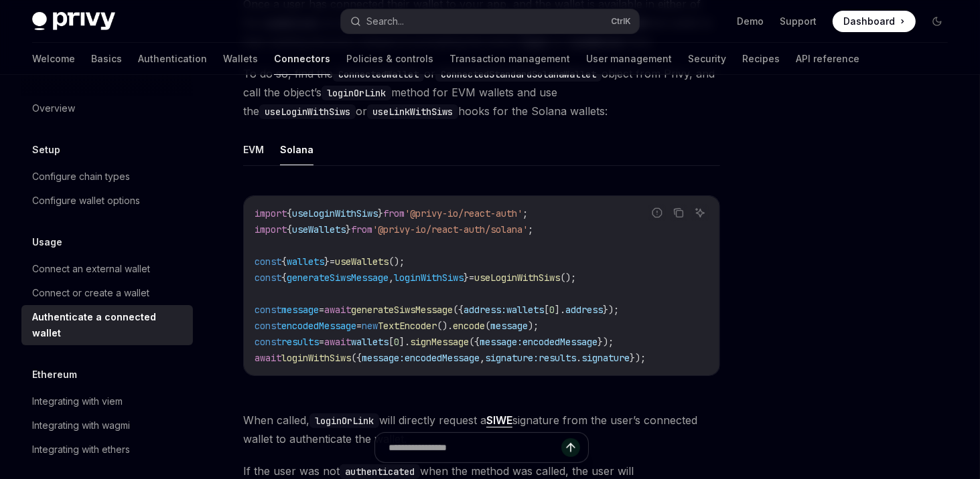
scroll to position [241, 0]
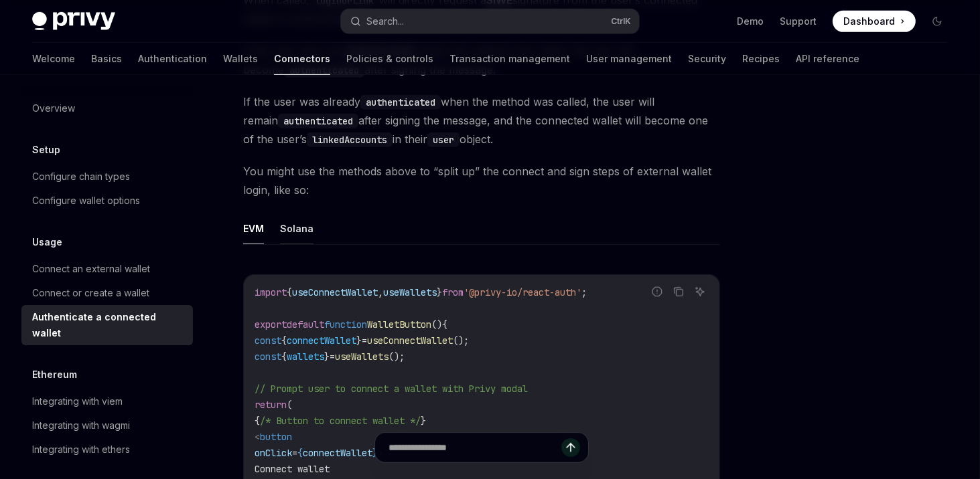
click at [299, 244] on button "Solana" at bounding box center [296, 228] width 33 height 31
type textarea "*"
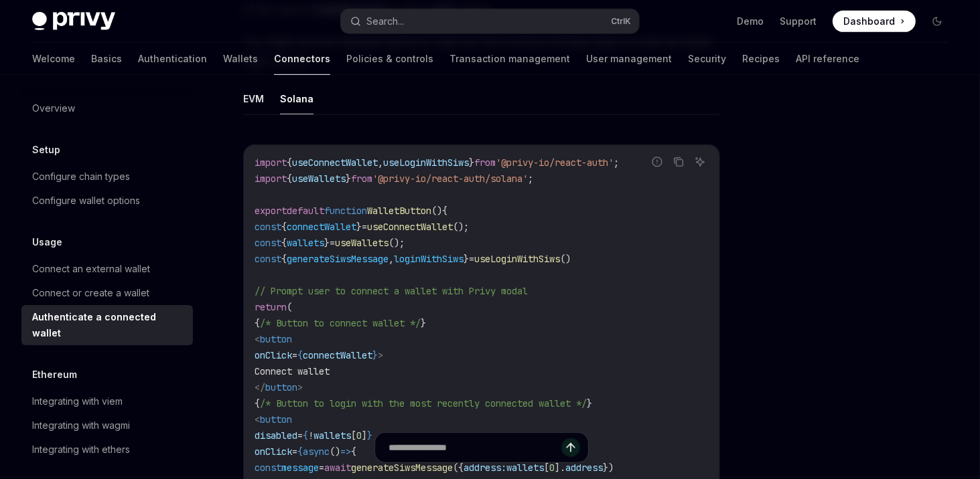
scroll to position [769, 0]
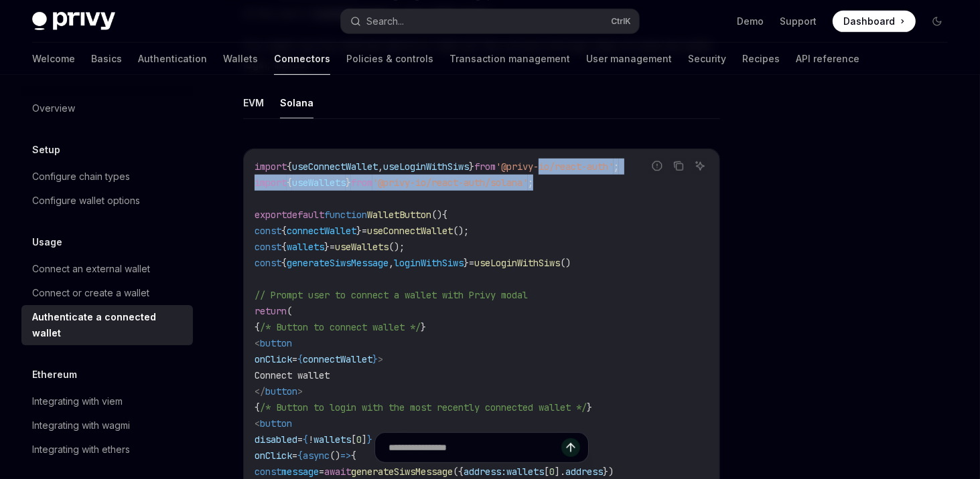
drag, startPoint x: 591, startPoint y: 179, endPoint x: 568, endPoint y: 172, distance: 24.4
click at [568, 172] on code "import { useConnectWallet , useLoginWithSiws } from '@privy-io/react-auth' ; im…" at bounding box center [481, 392] width 454 height 466
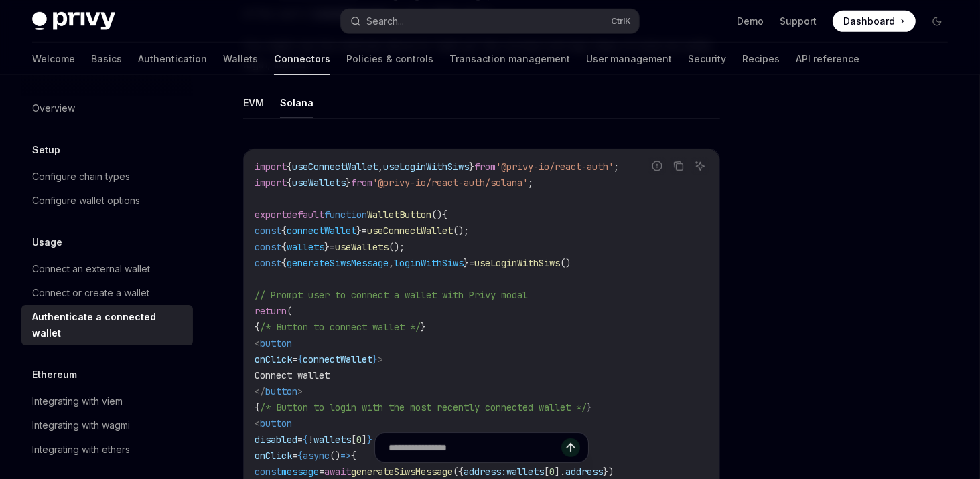
click at [423, 196] on code "import { useConnectWallet , useLoginWithSiws } from '@privy-io/react-auth' ; im…" at bounding box center [481, 392] width 454 height 466
click at [425, 195] on code "import { useConnectWallet , useLoginWithSiws } from '@privy-io/react-auth' ; im…" at bounding box center [481, 392] width 454 height 466
click at [443, 187] on span "'@privy-io/react-auth/solana'" at bounding box center [449, 183] width 155 height 12
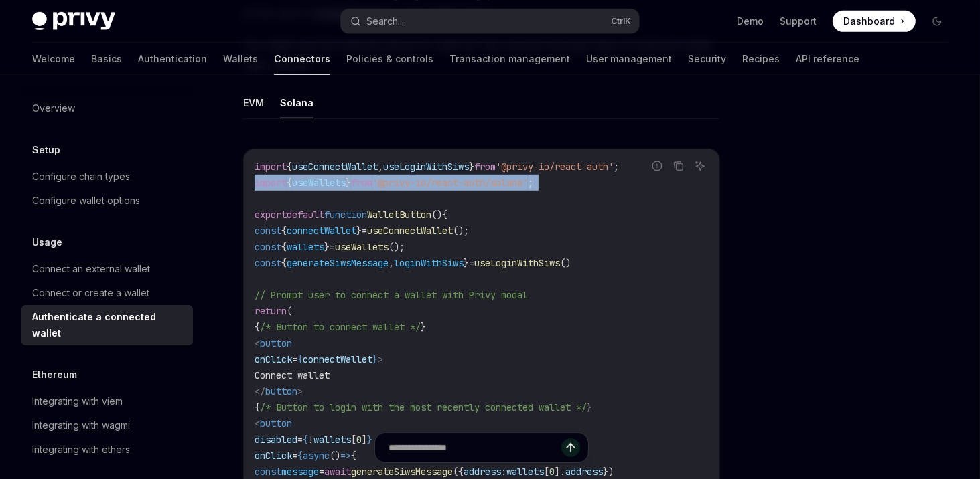
click at [443, 187] on span "'@privy-io/react-auth/solana'" at bounding box center [449, 183] width 155 height 12
click at [303, 187] on span "useWallets" at bounding box center [319, 183] width 54 height 12
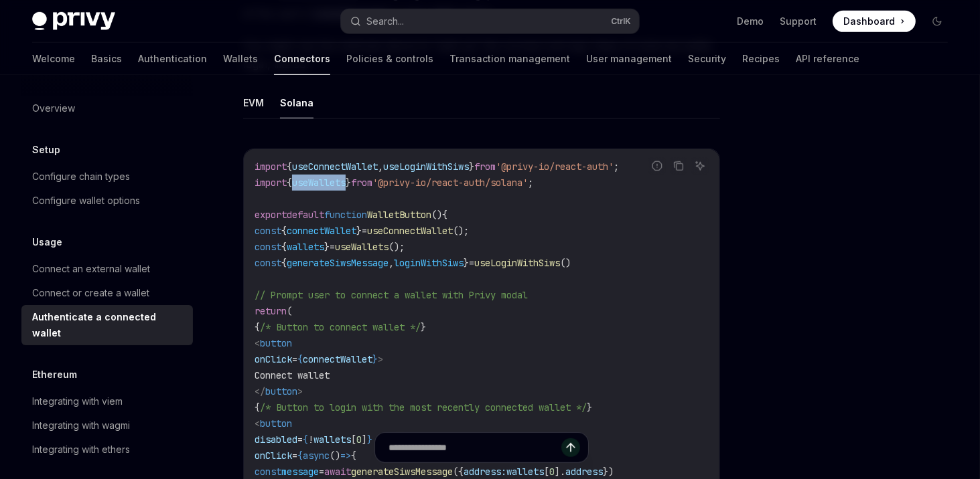
click at [303, 187] on span "useWallets" at bounding box center [319, 183] width 54 height 12
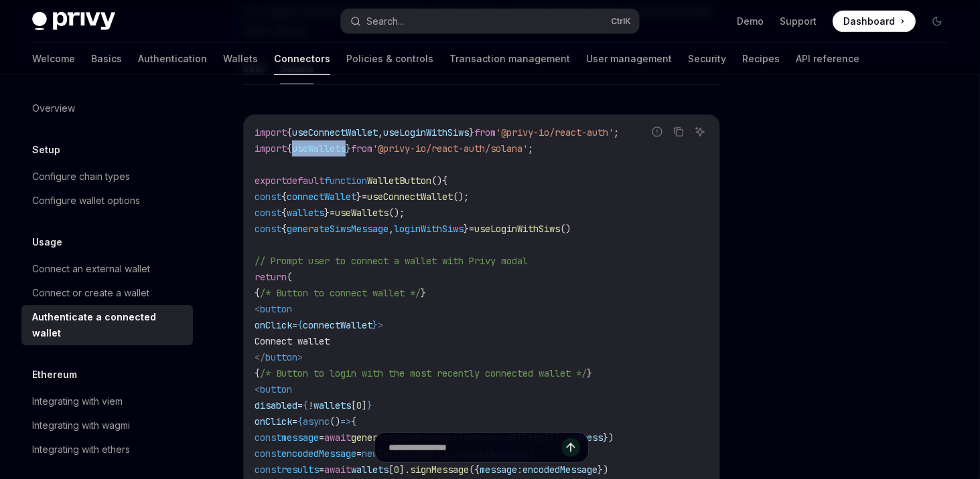
scroll to position [849, 0]
